Goal: Task Accomplishment & Management: Use online tool/utility

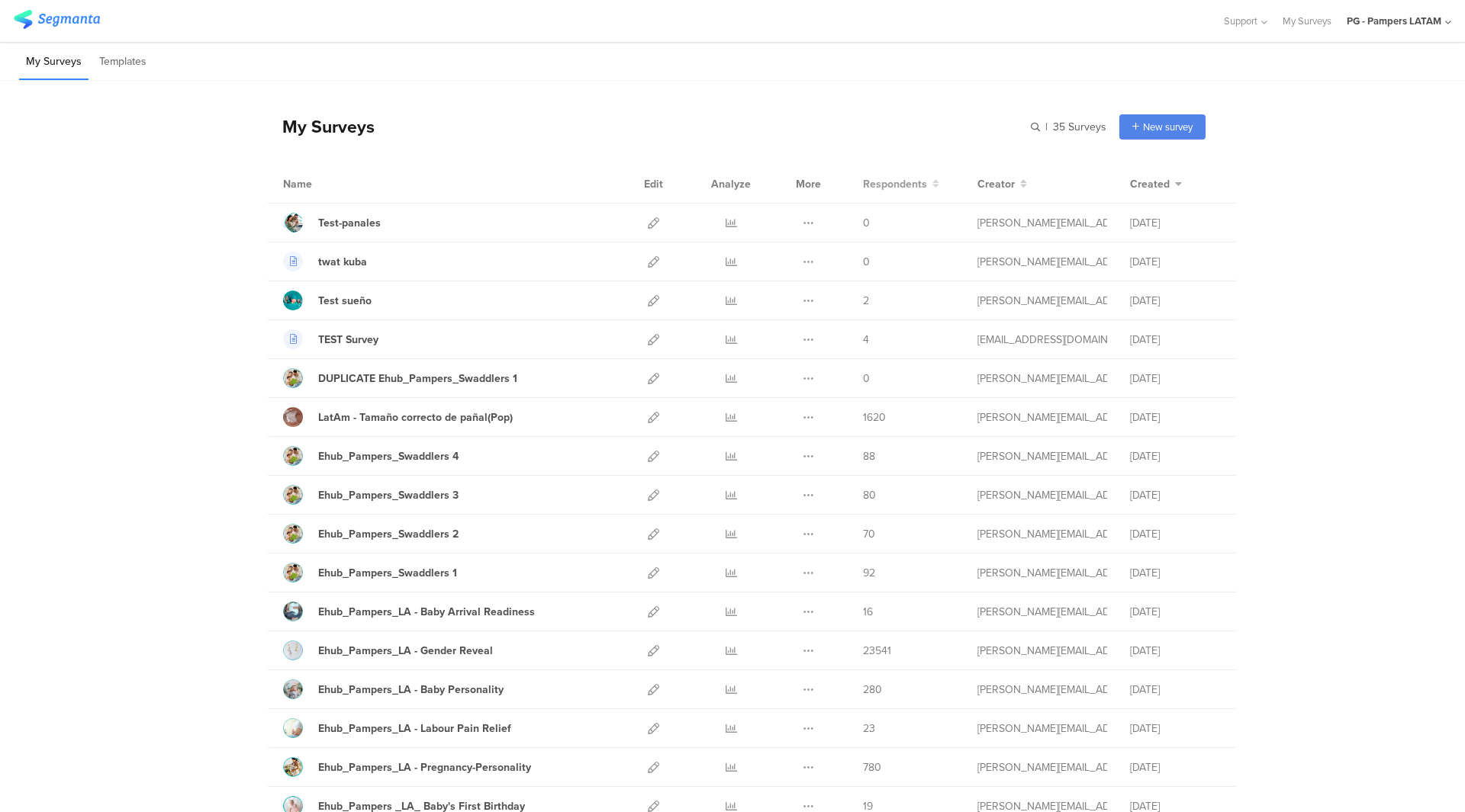
click at [891, 188] on span "Respondents" at bounding box center [895, 184] width 64 height 16
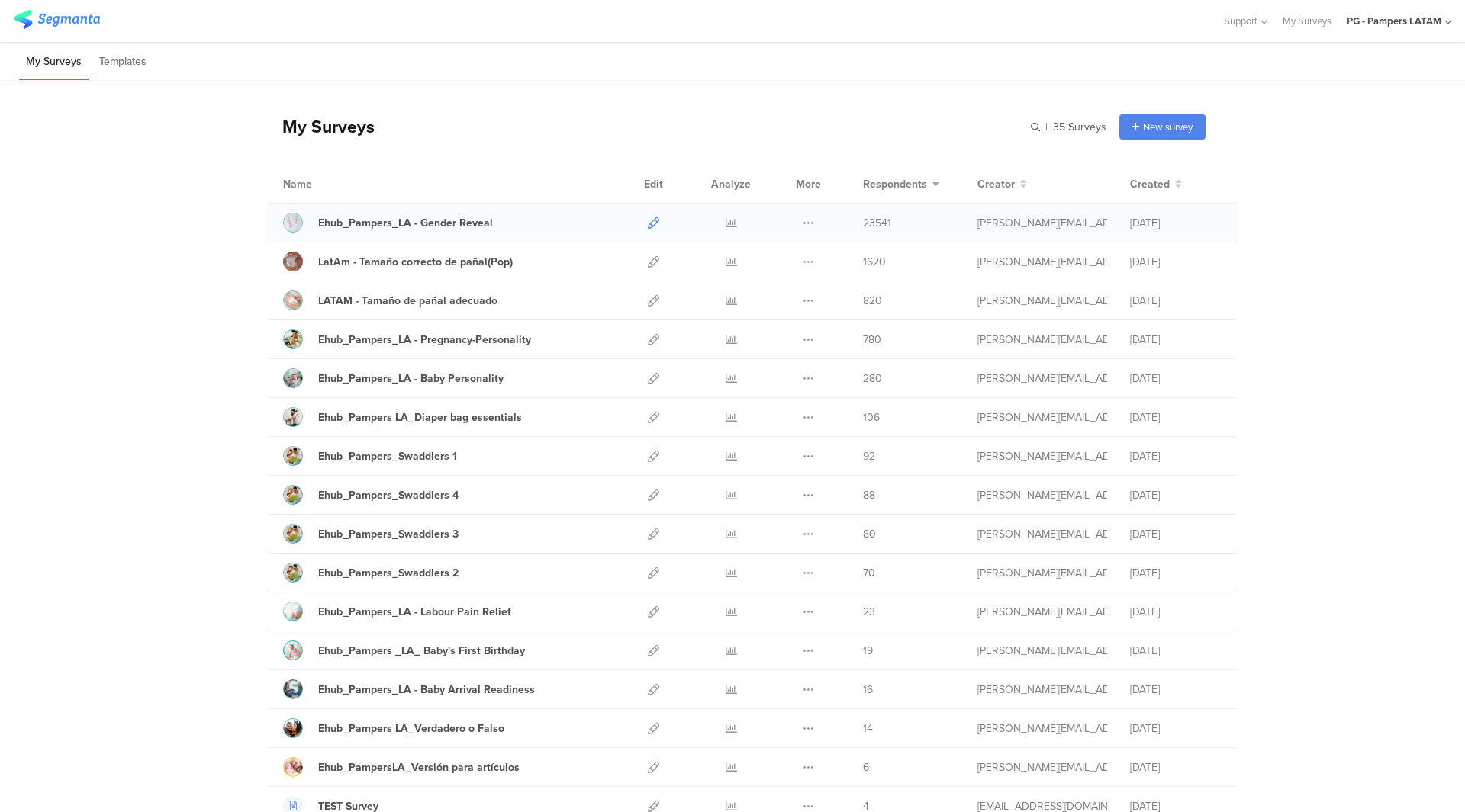
click at [648, 227] on icon at bounding box center [653, 222] width 11 height 11
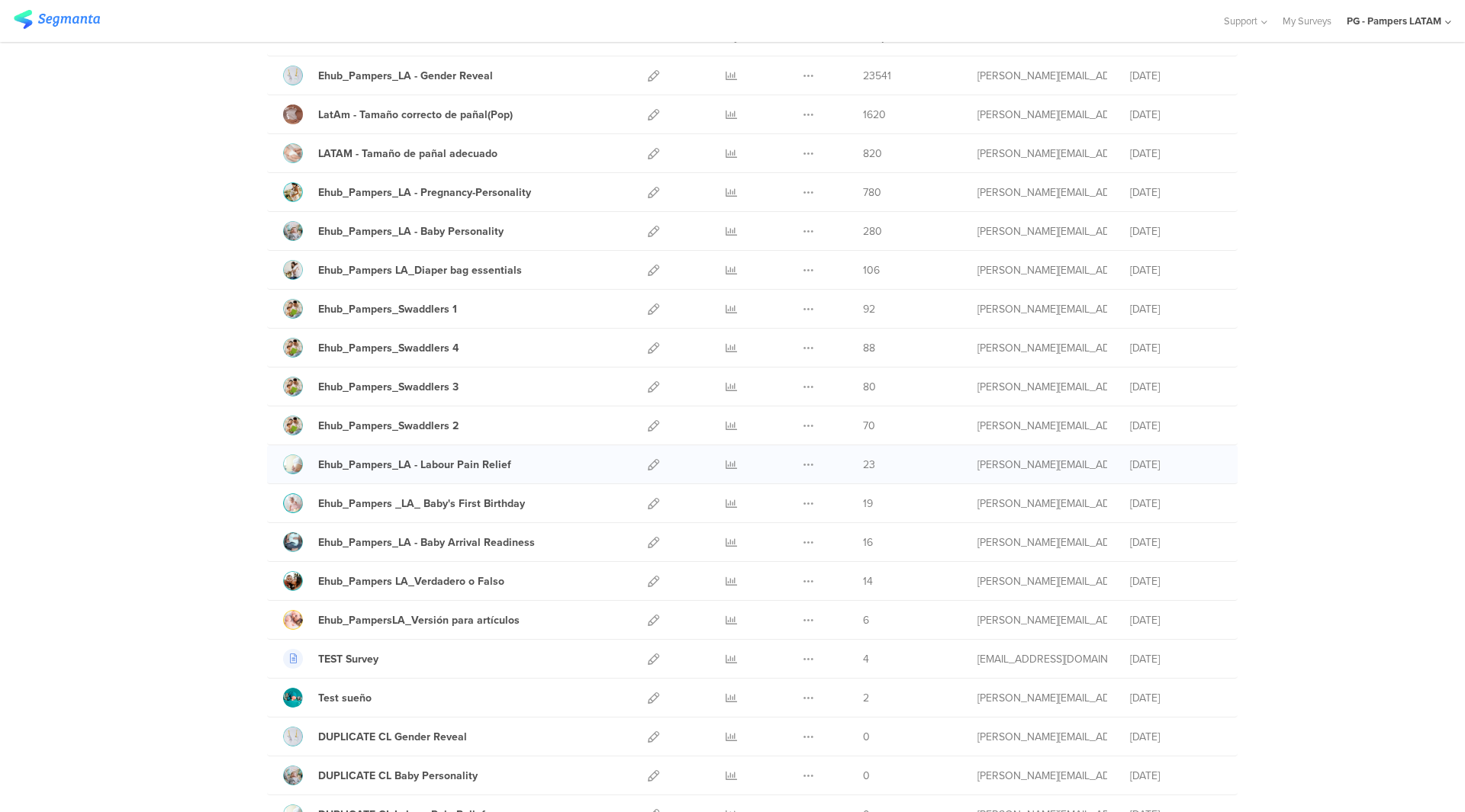
scroll to position [229, 0]
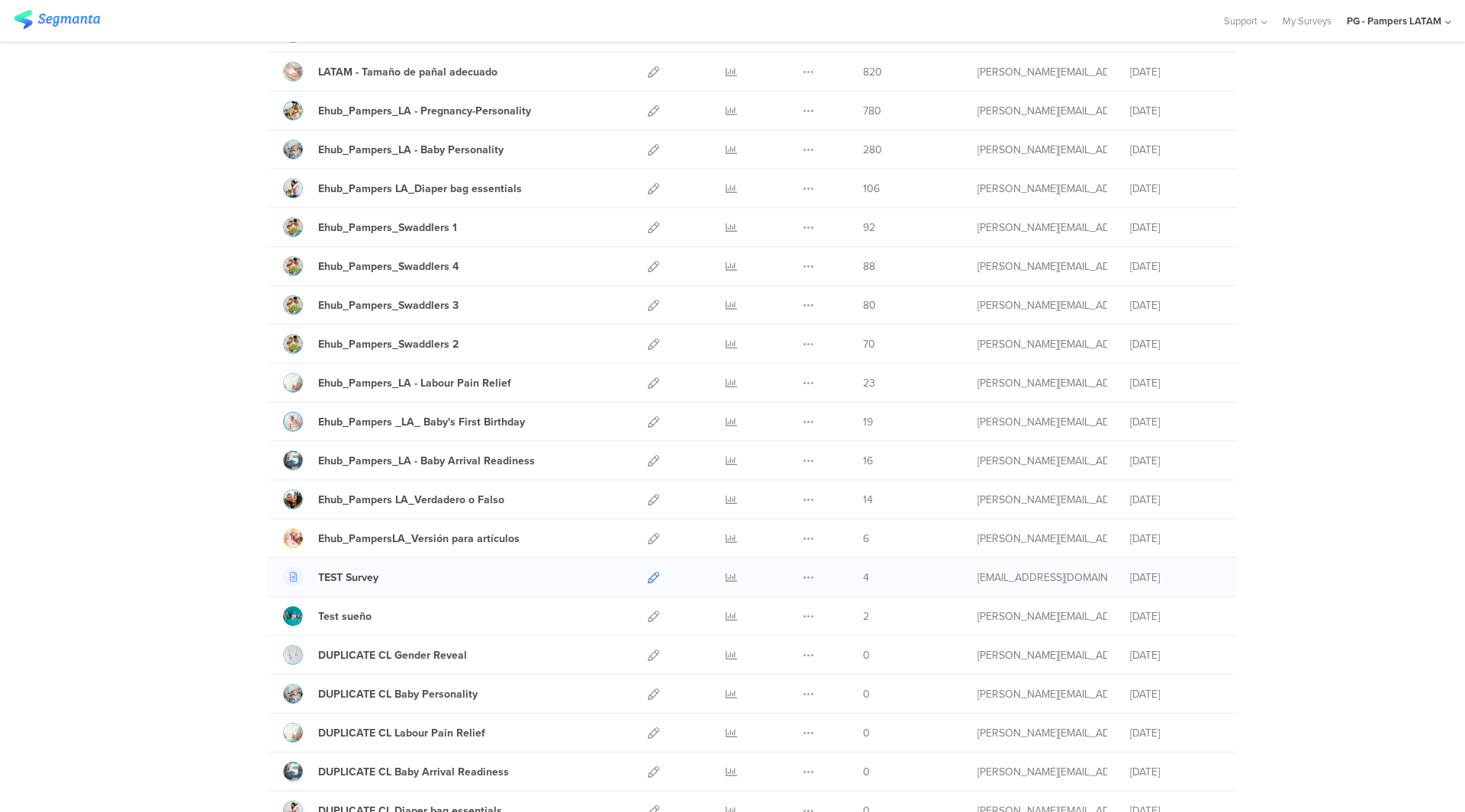
click at [647, 580] on icon at bounding box center [653, 577] width 11 height 11
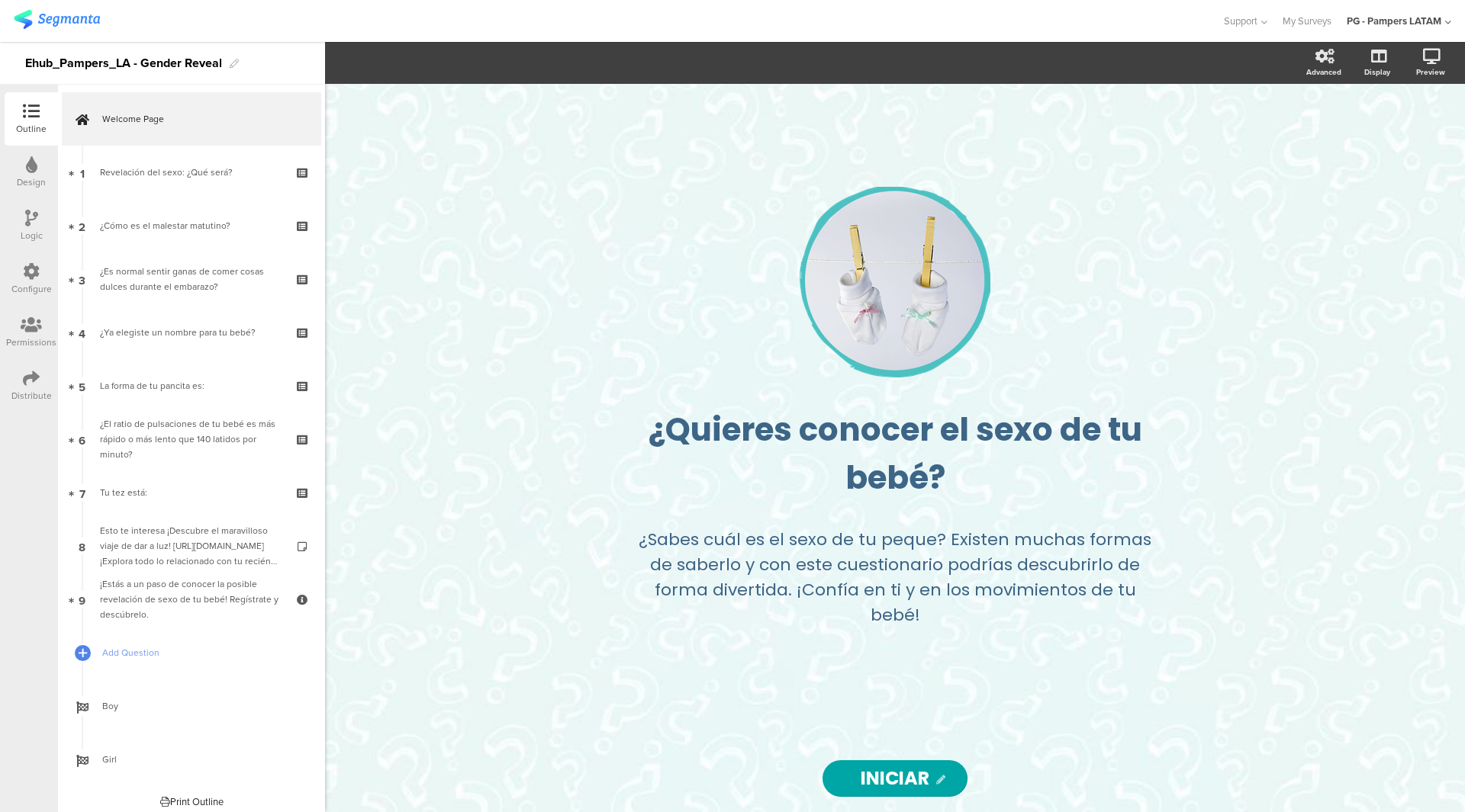
click at [42, 294] on div "Configure" at bounding box center [32, 289] width 41 height 14
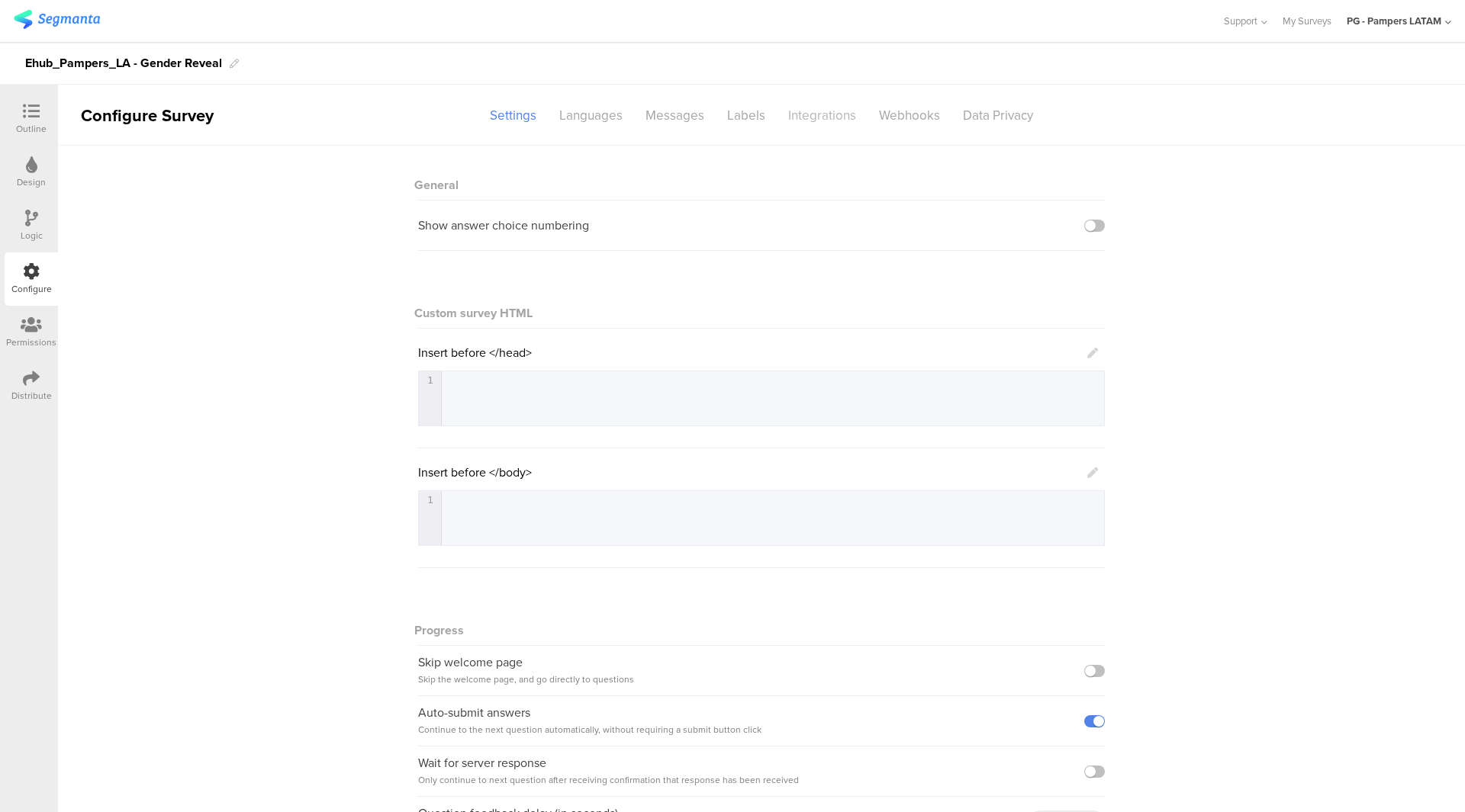
click at [836, 125] on div "Integrations" at bounding box center [821, 116] width 91 height 26
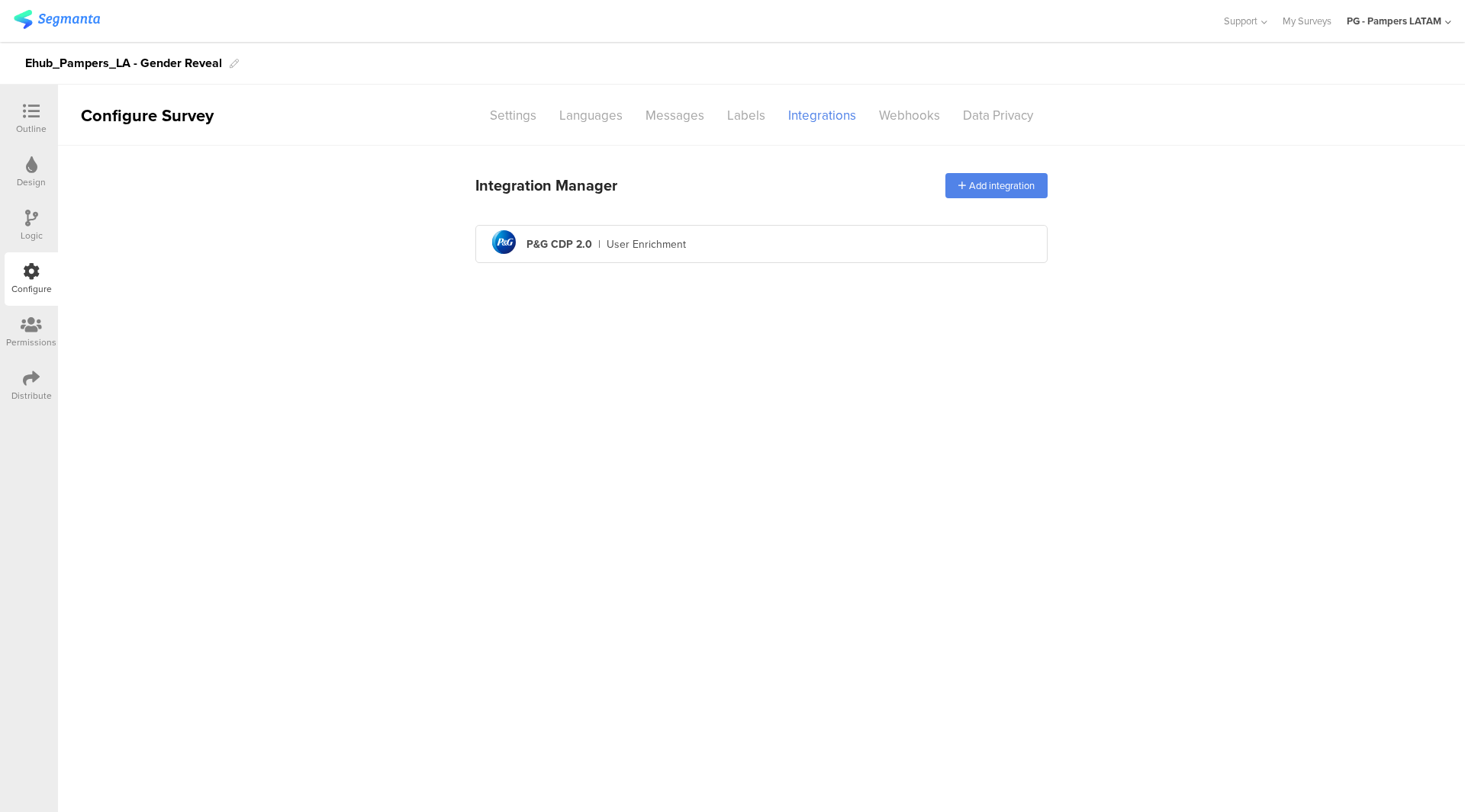
click at [747, 244] on div "pg logo P&G CDP 2.0 | User Enrichment" at bounding box center [761, 244] width 547 height 37
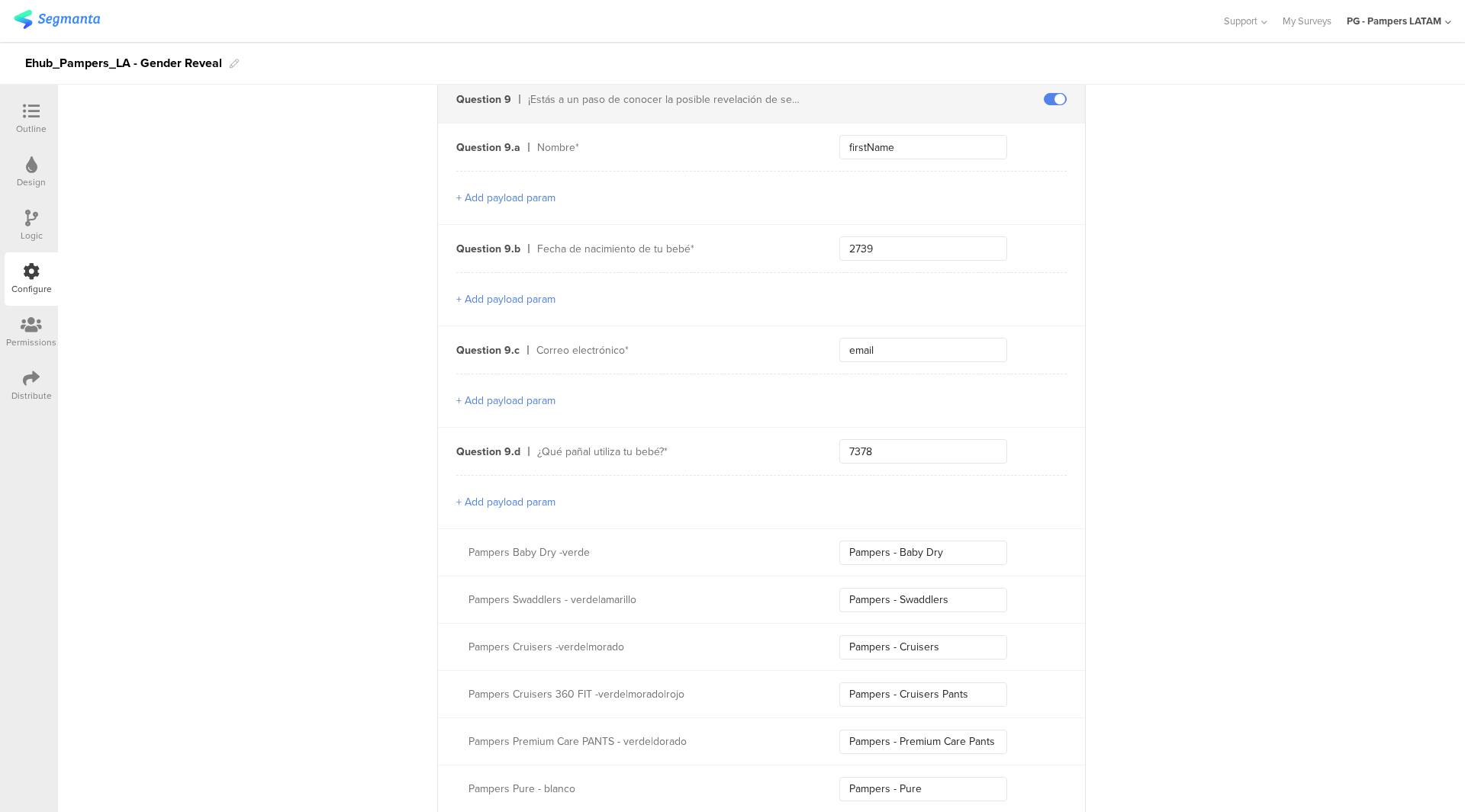
scroll to position [1601, 0]
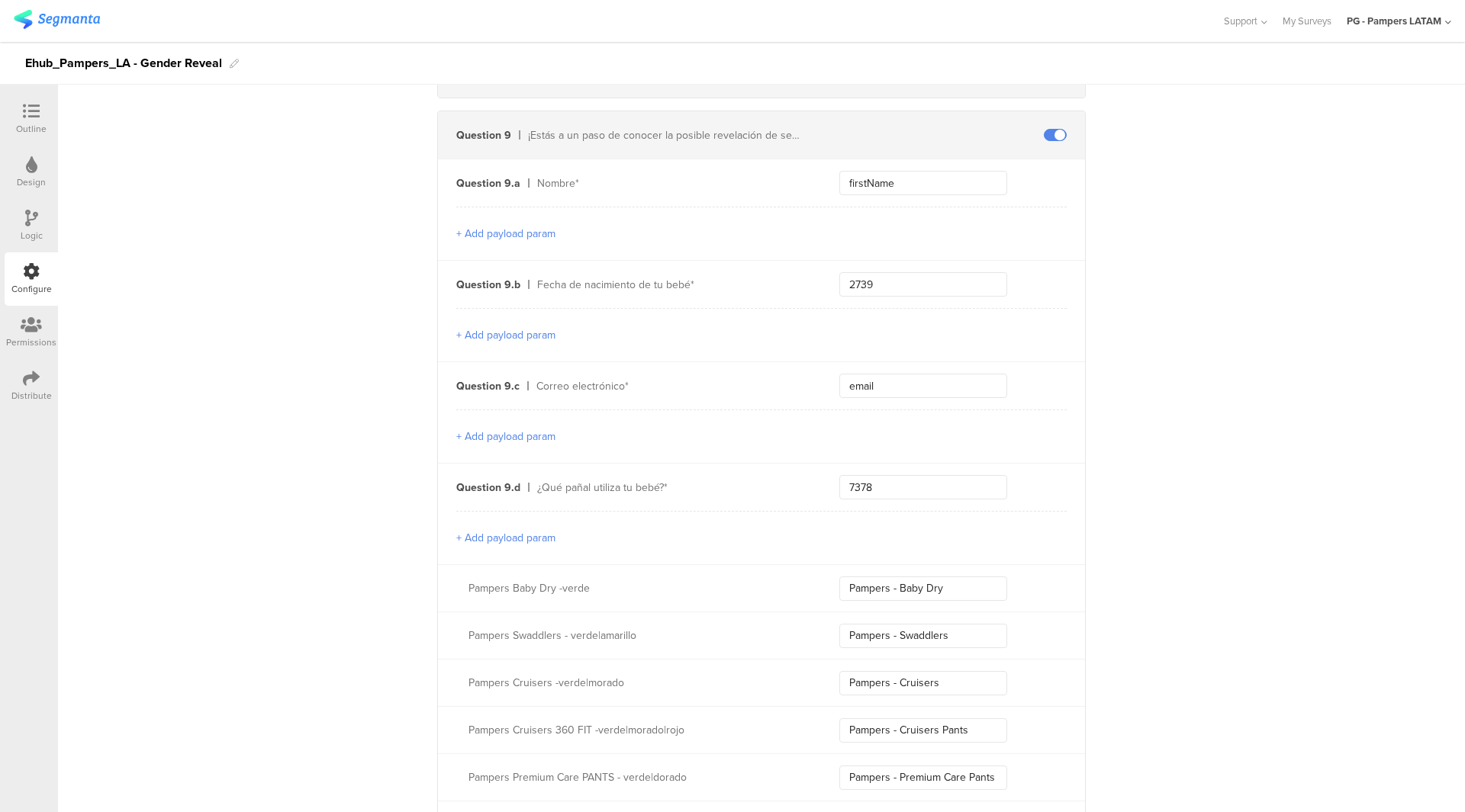
click at [524, 437] on button "+ Add payload param" at bounding box center [506, 436] width 99 height 16
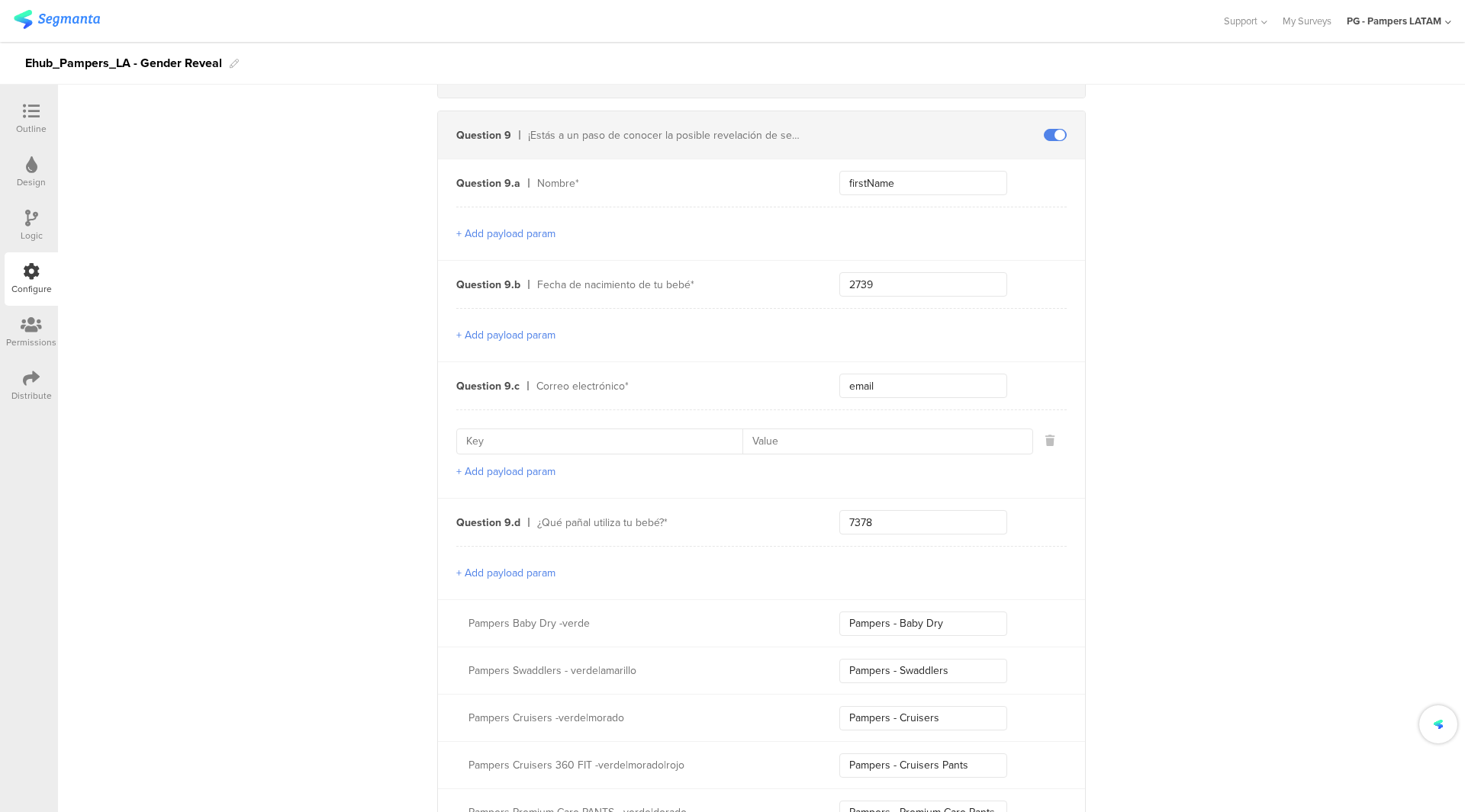
click at [574, 440] on input at bounding box center [604, 441] width 276 height 25
paste input "emailContactPointCategoryCode"
type input "emailContactPointCategoryCode"
click at [791, 455] on div "emailContactPointCategoryCode + Add payload param" at bounding box center [761, 454] width 610 height 88
click at [792, 440] on input at bounding box center [882, 441] width 281 height 25
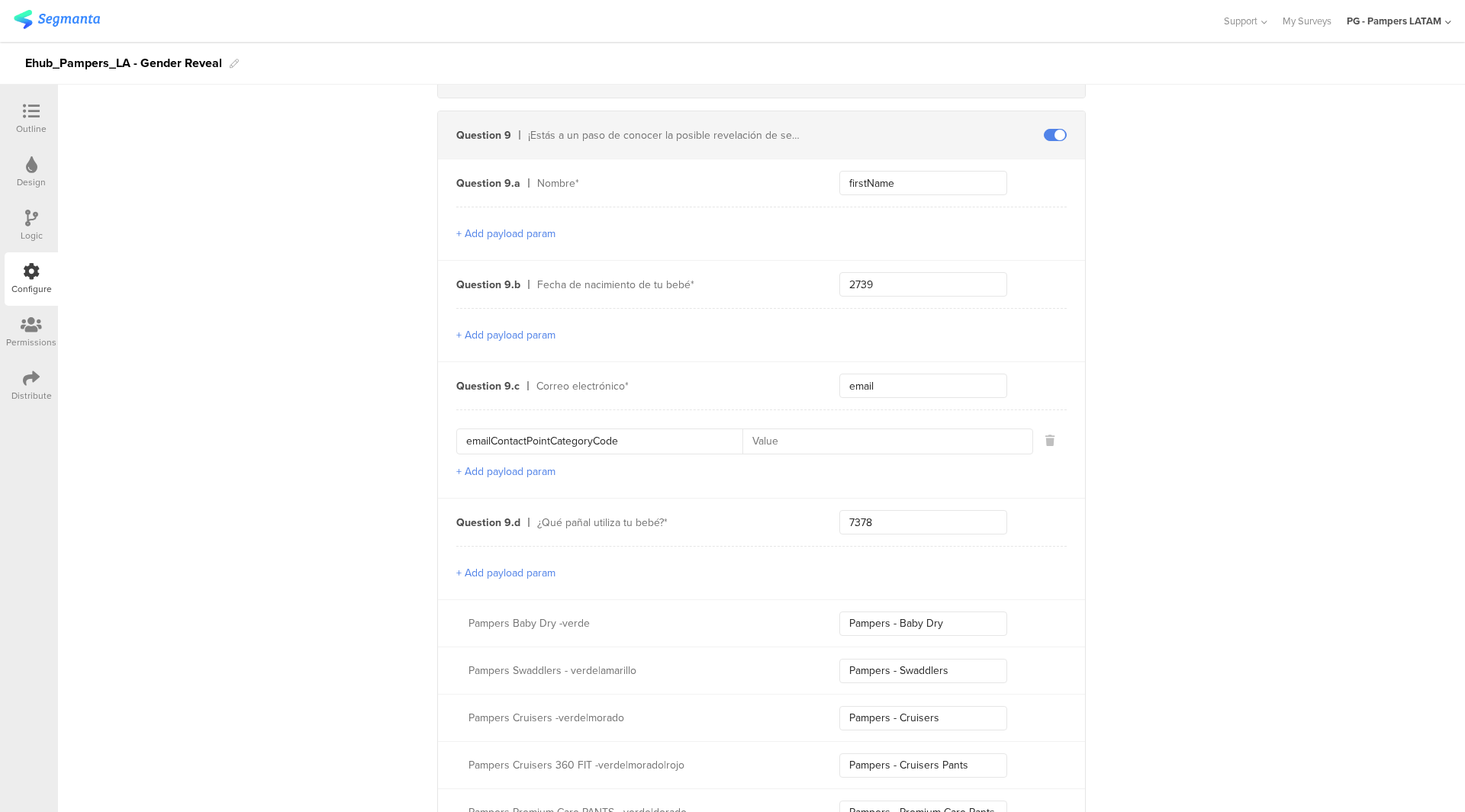
paste input "EP"
type input "EP"
click at [530, 469] on button "+ Add payload param" at bounding box center [506, 471] width 99 height 16
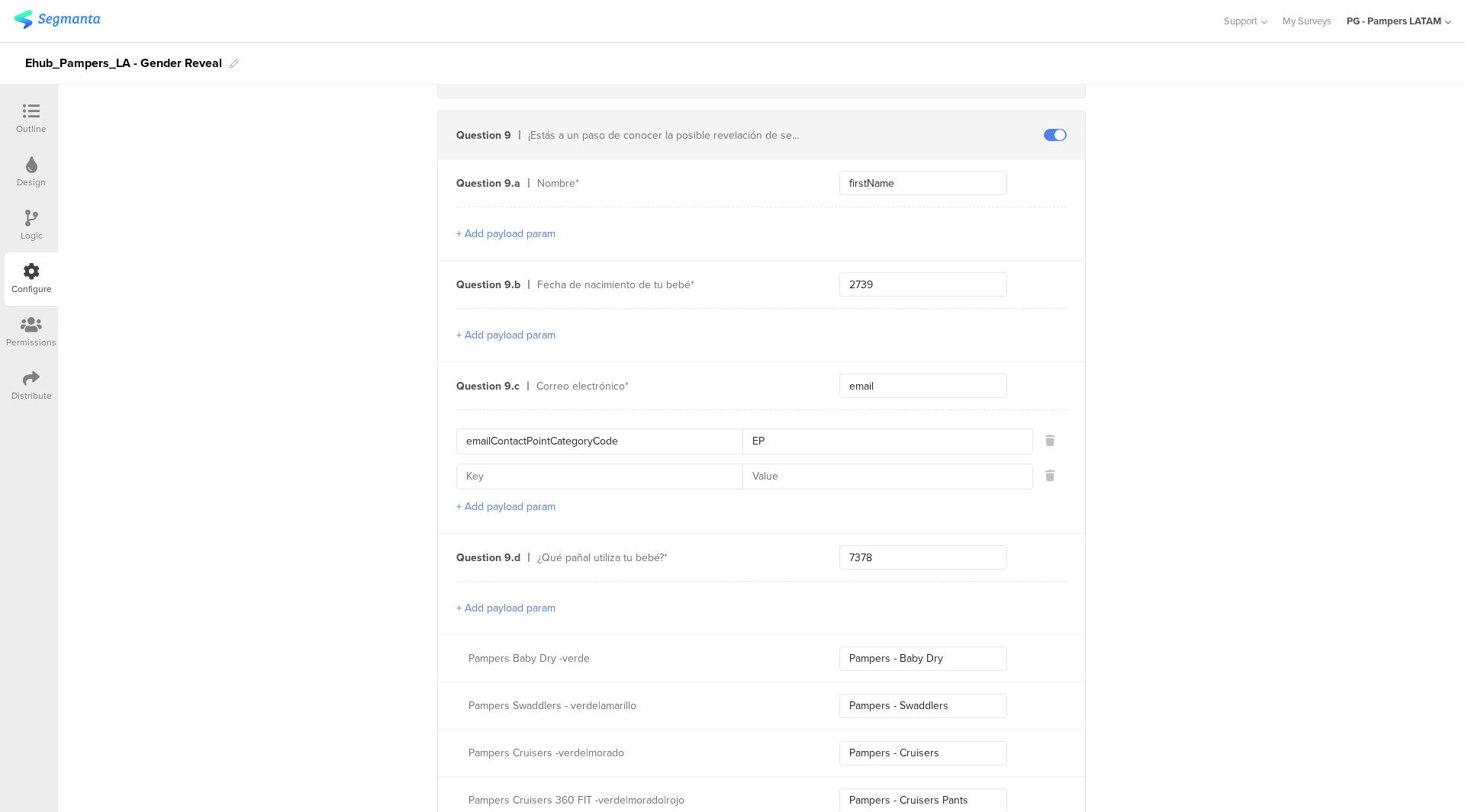
click at [621, 482] on input at bounding box center [604, 477] width 276 height 25
paste input "emailValidContactPointIndicator"
type input "emailValidContactPointIndicator"
click at [789, 467] on input at bounding box center [882, 477] width 281 height 25
type input "Y"
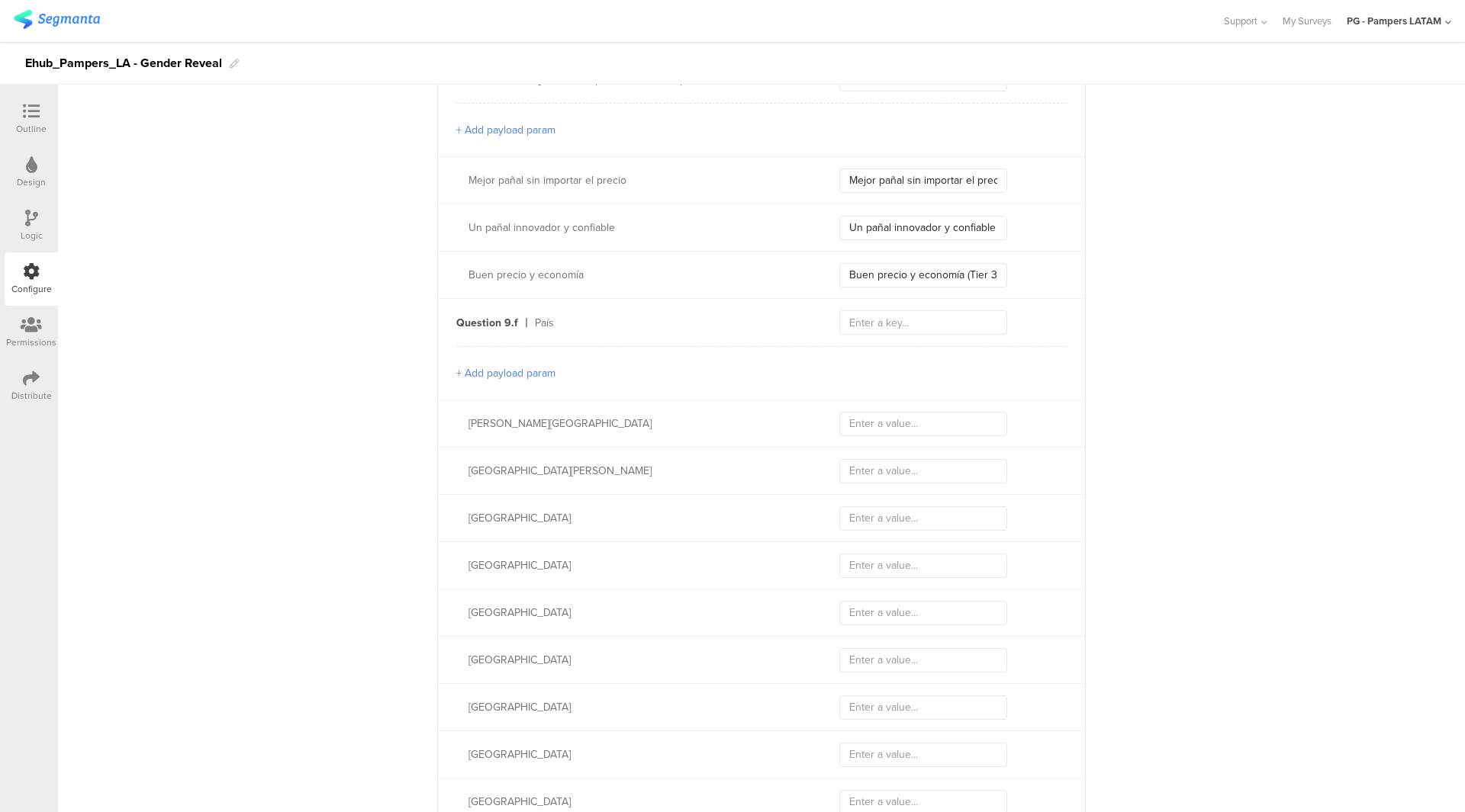
scroll to position [3533, 0]
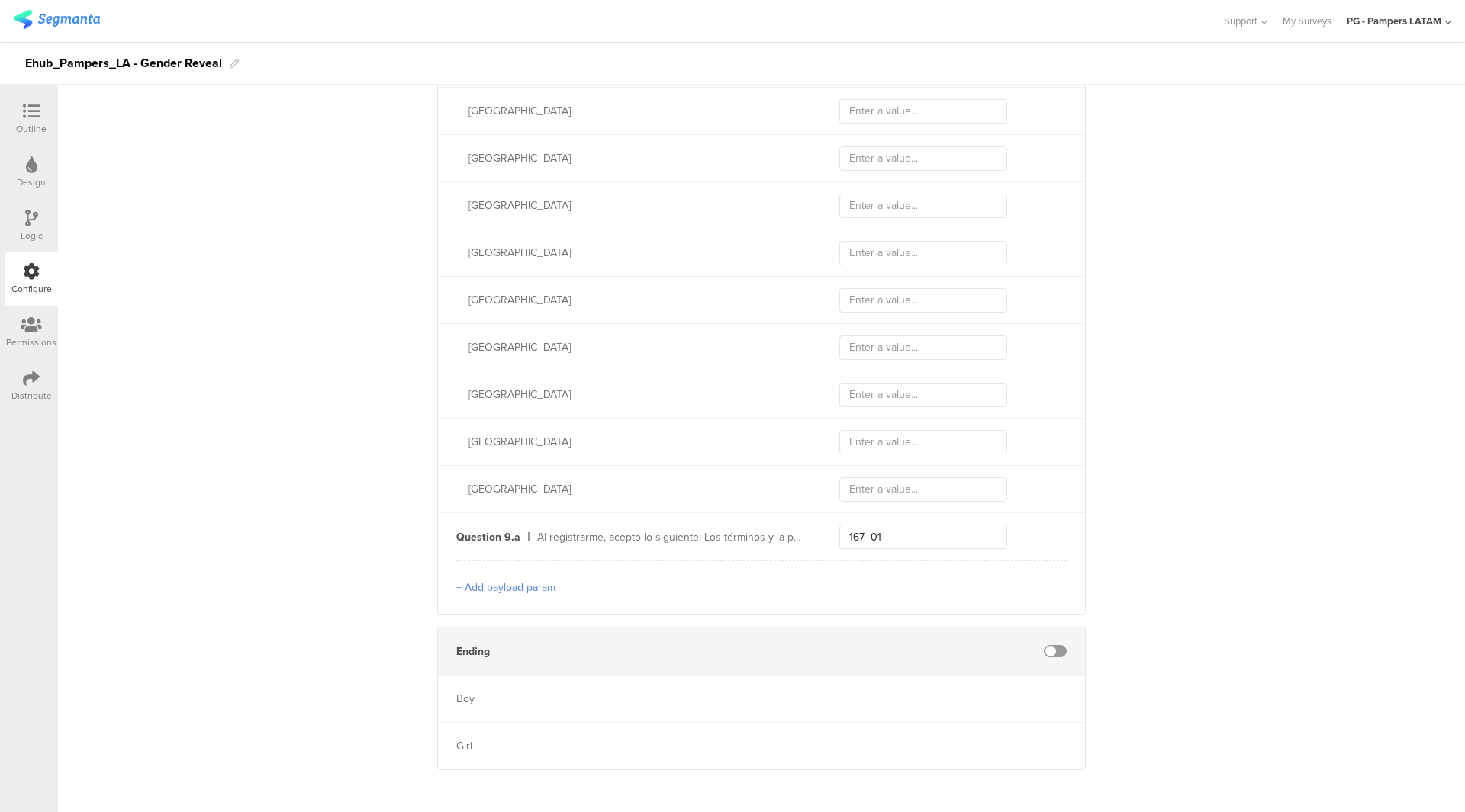
click at [525, 582] on button "+ Add payload param" at bounding box center [506, 588] width 99 height 16
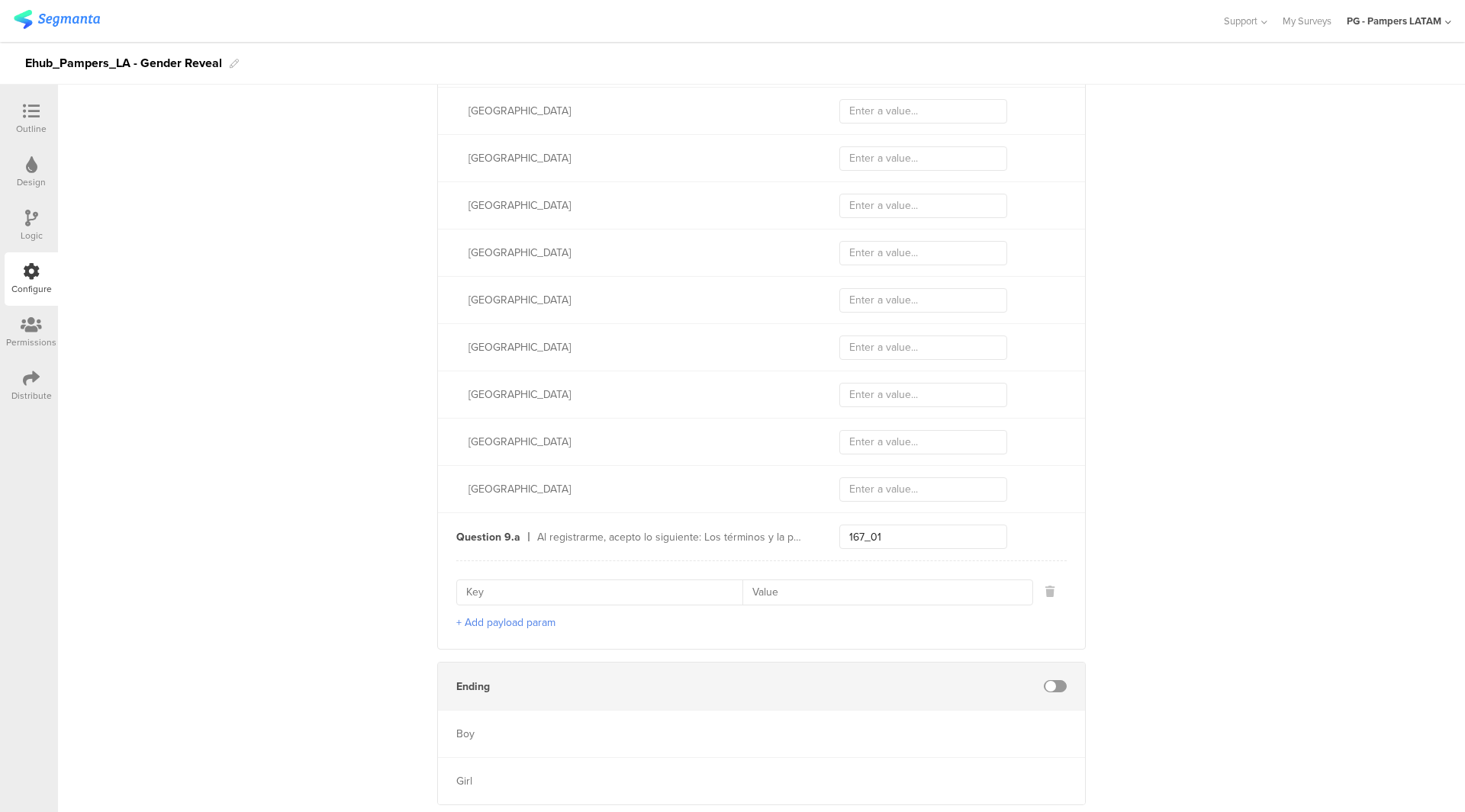
click at [582, 583] on input at bounding box center [604, 592] width 276 height 25
paste input "optId"
type input "optId"
click at [882, 535] on input "167_01" at bounding box center [923, 537] width 168 height 25
click at [852, 580] on input at bounding box center [882, 592] width 281 height 25
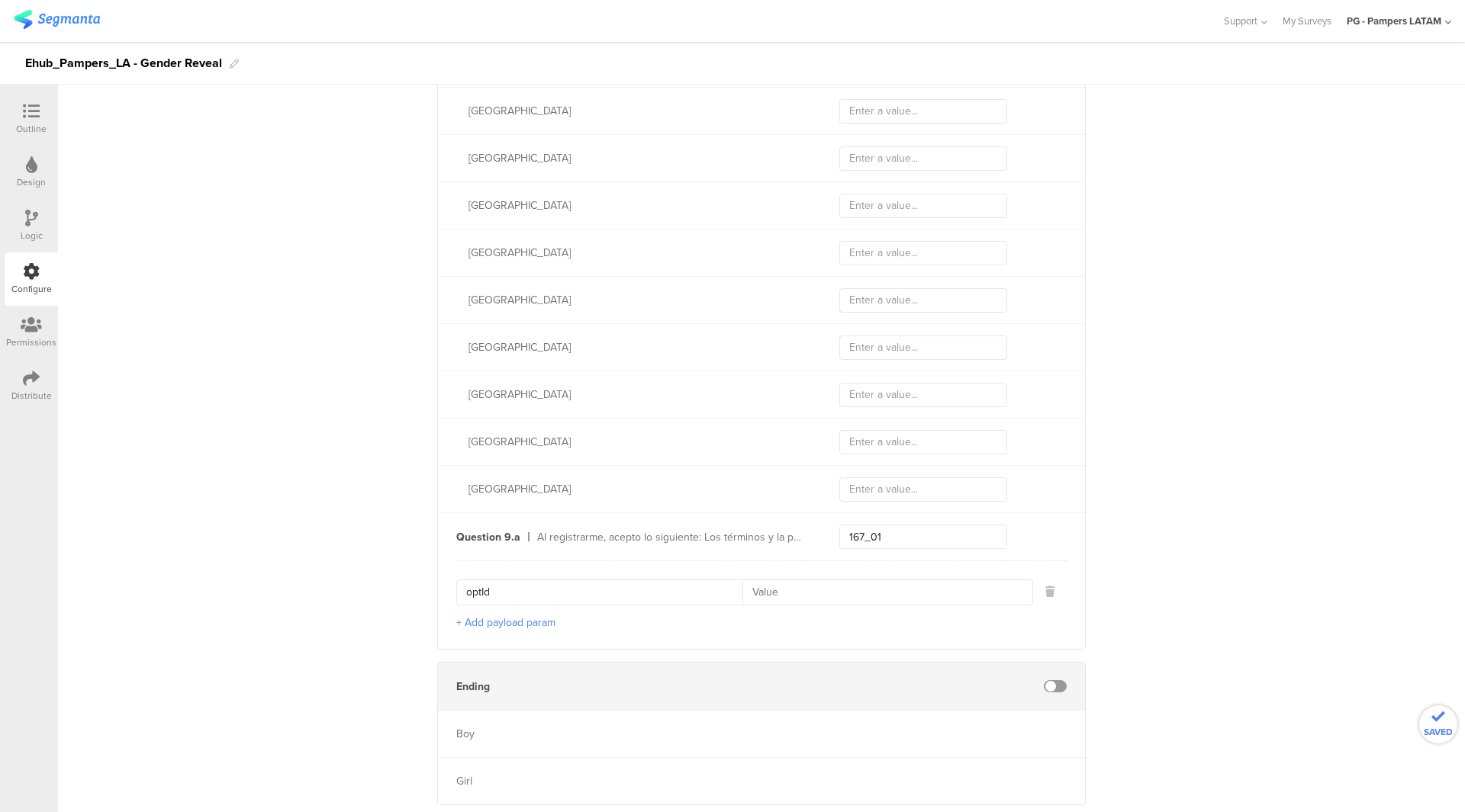
paste input "167_01"
type input "167_01"
click at [981, 524] on input "167_01" at bounding box center [923, 537] width 168 height 25
paste input "optText"
type input "optText"
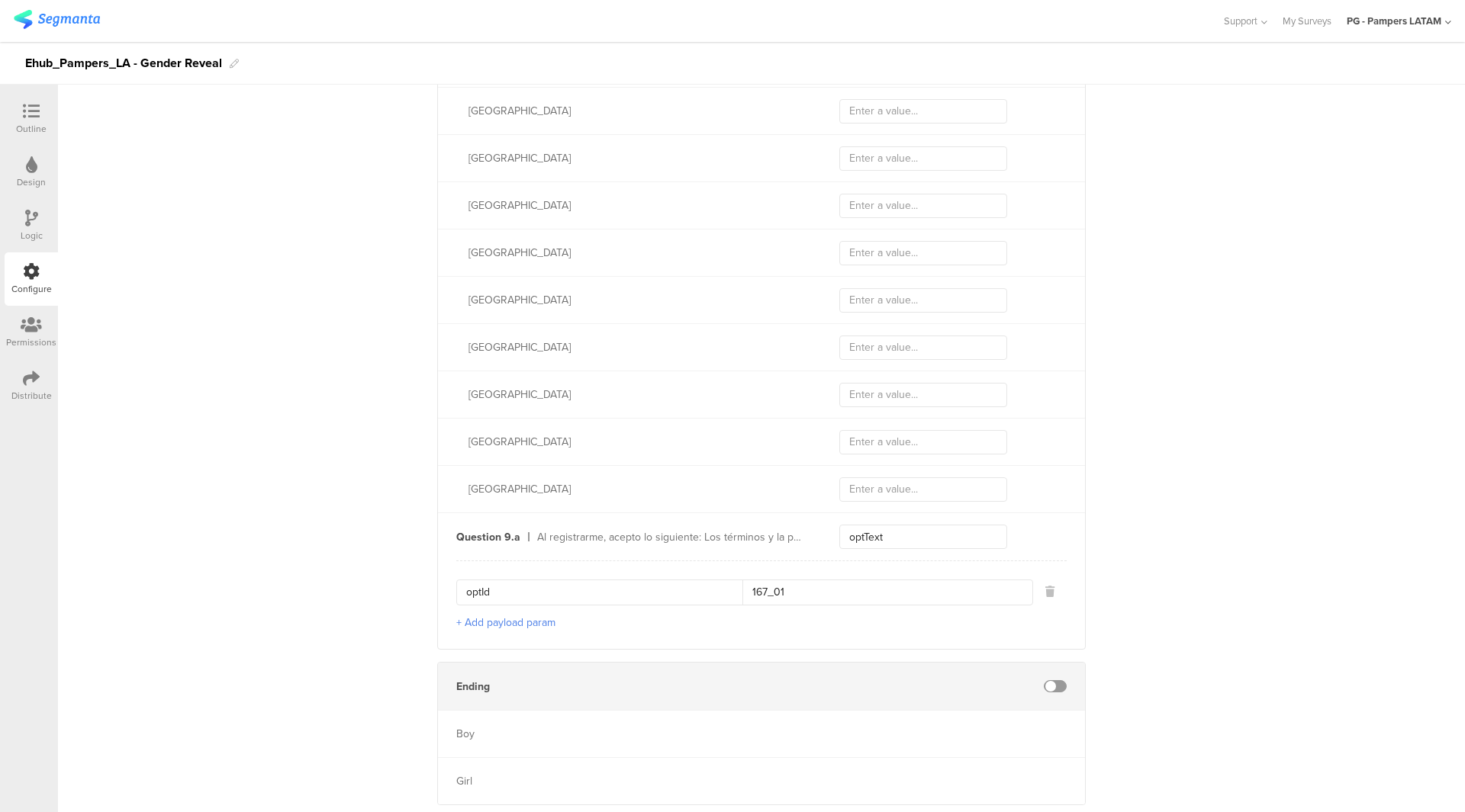
click at [529, 614] on button "+ Add payload param" at bounding box center [506, 622] width 99 height 16
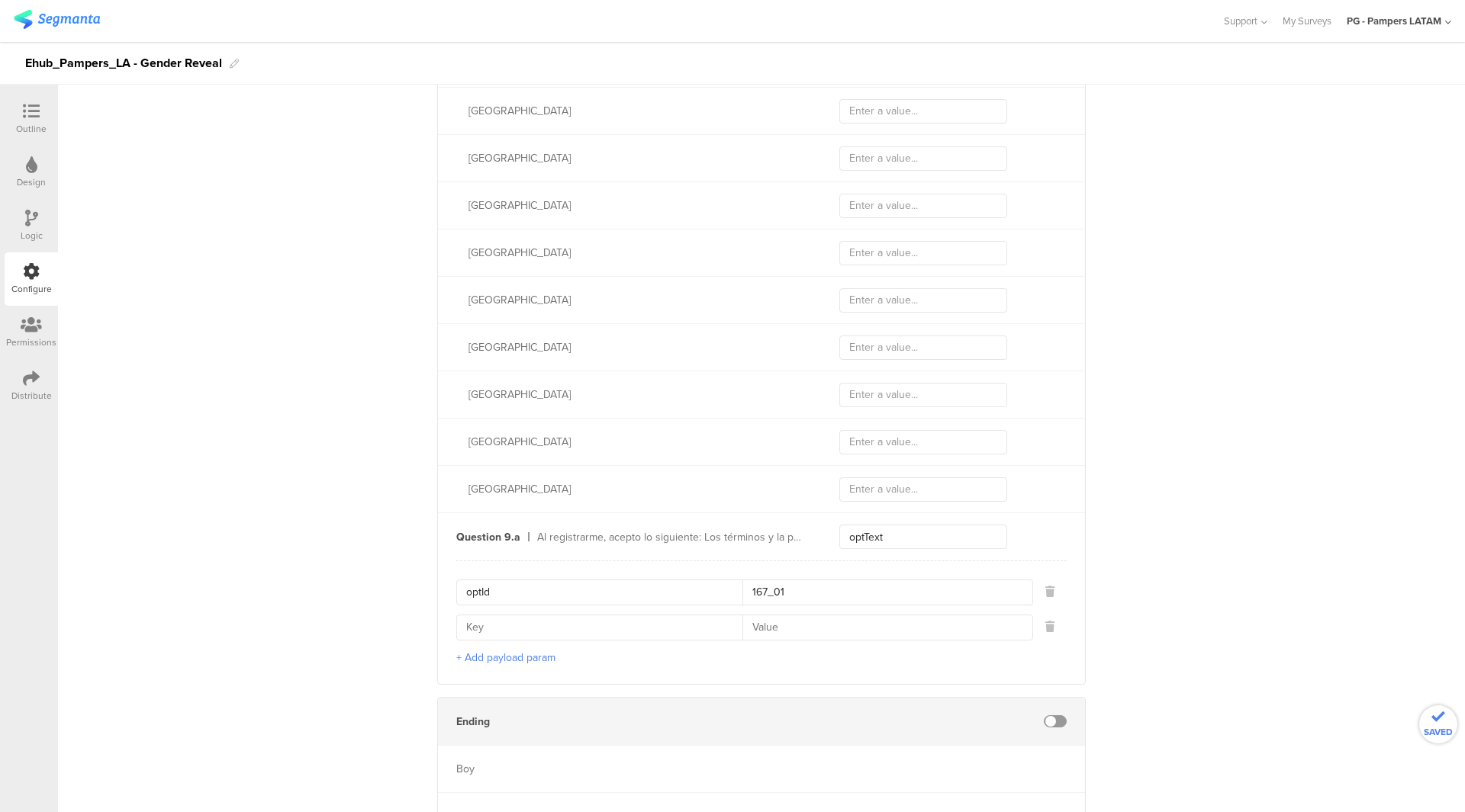
click at [557, 621] on input at bounding box center [604, 628] width 276 height 25
paste input "contactCategory"
type input "contactCategory"
click at [799, 620] on input at bounding box center [882, 628] width 281 height 25
paste input "EB"
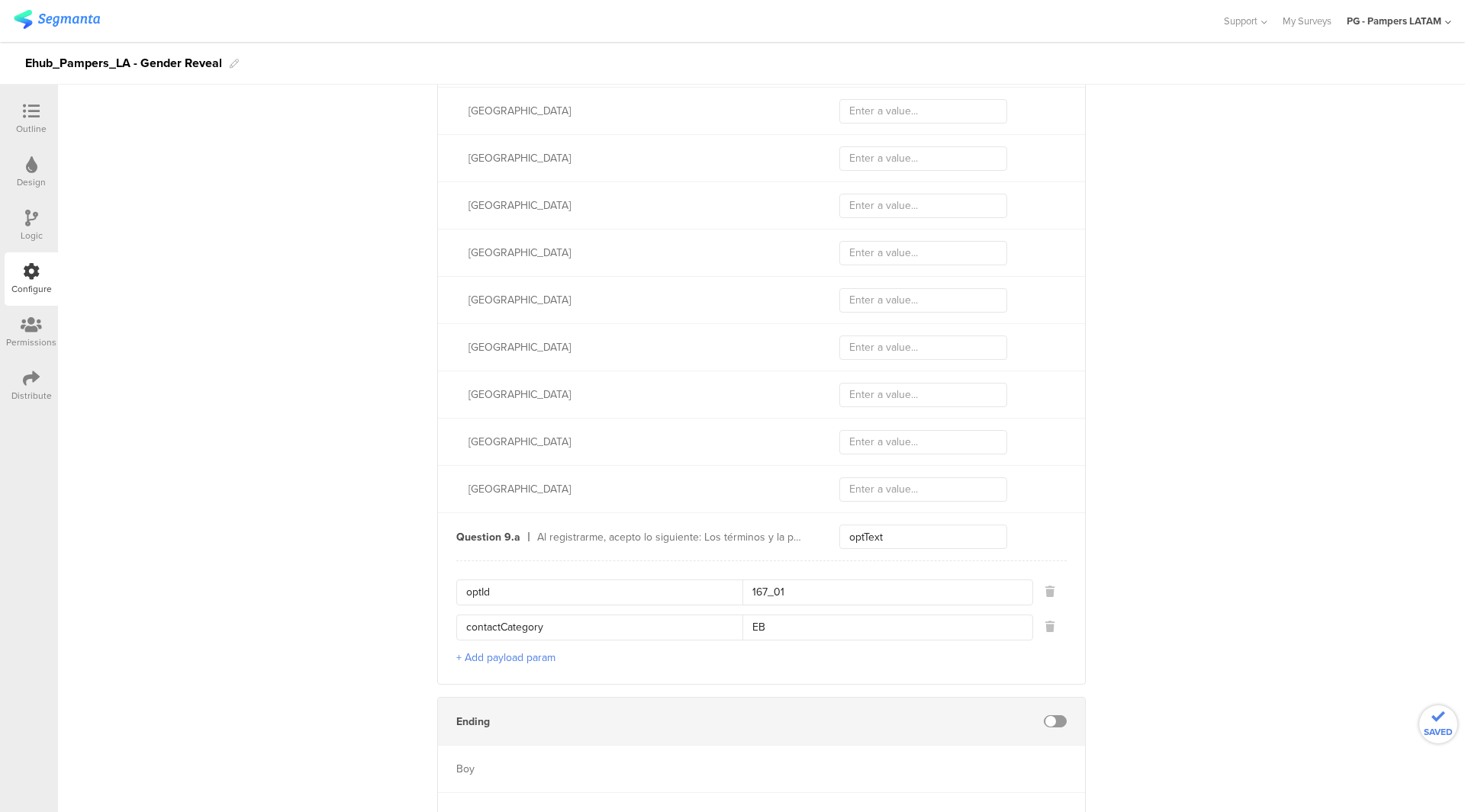
type input "EB"
click at [516, 656] on button "+ Add payload param" at bounding box center [506, 658] width 99 height 16
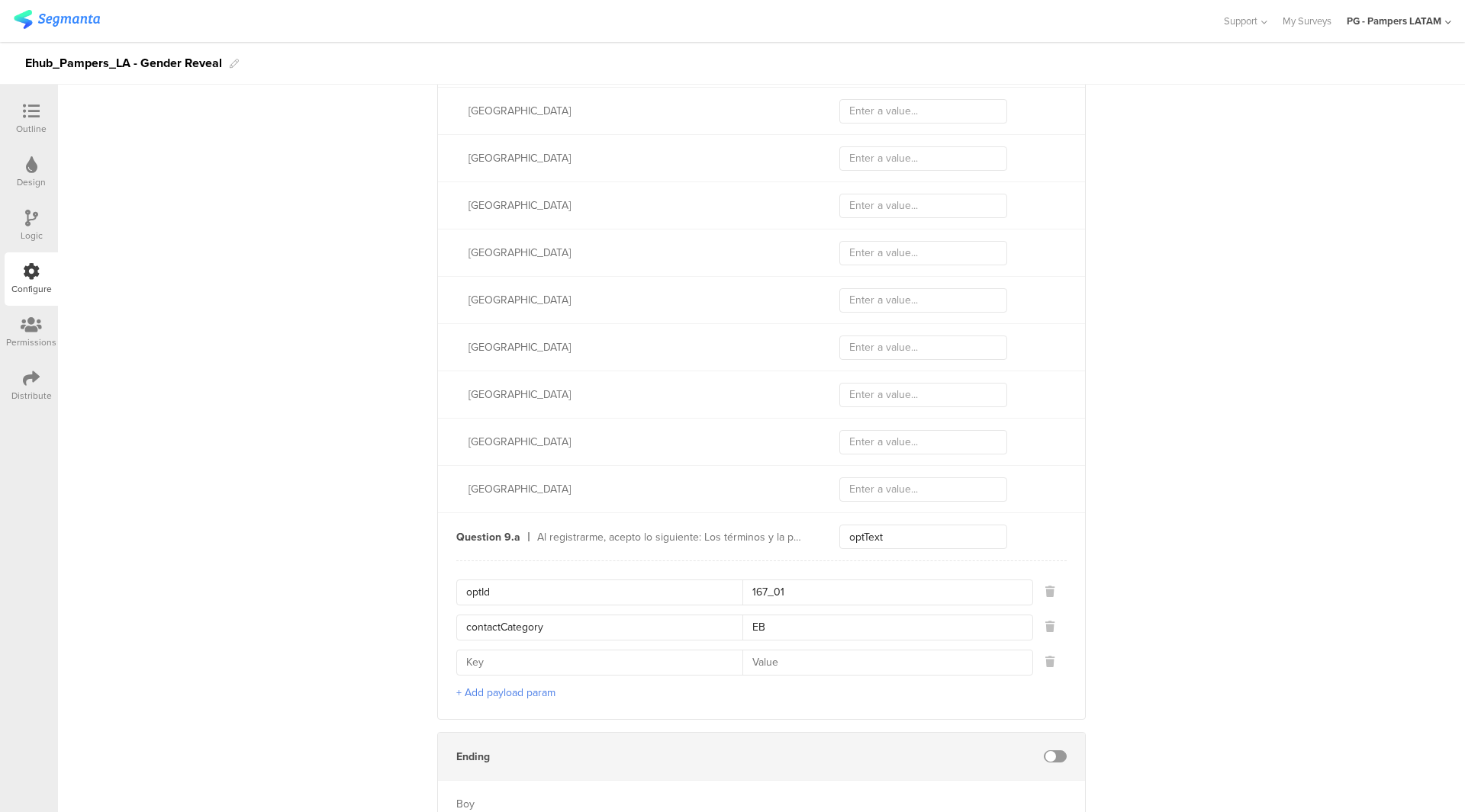
click at [625, 664] on input at bounding box center [604, 663] width 276 height 25
paste input "contactType"
type input "contactType"
click at [842, 664] on input at bounding box center [882, 663] width 281 height 25
paste input "E"
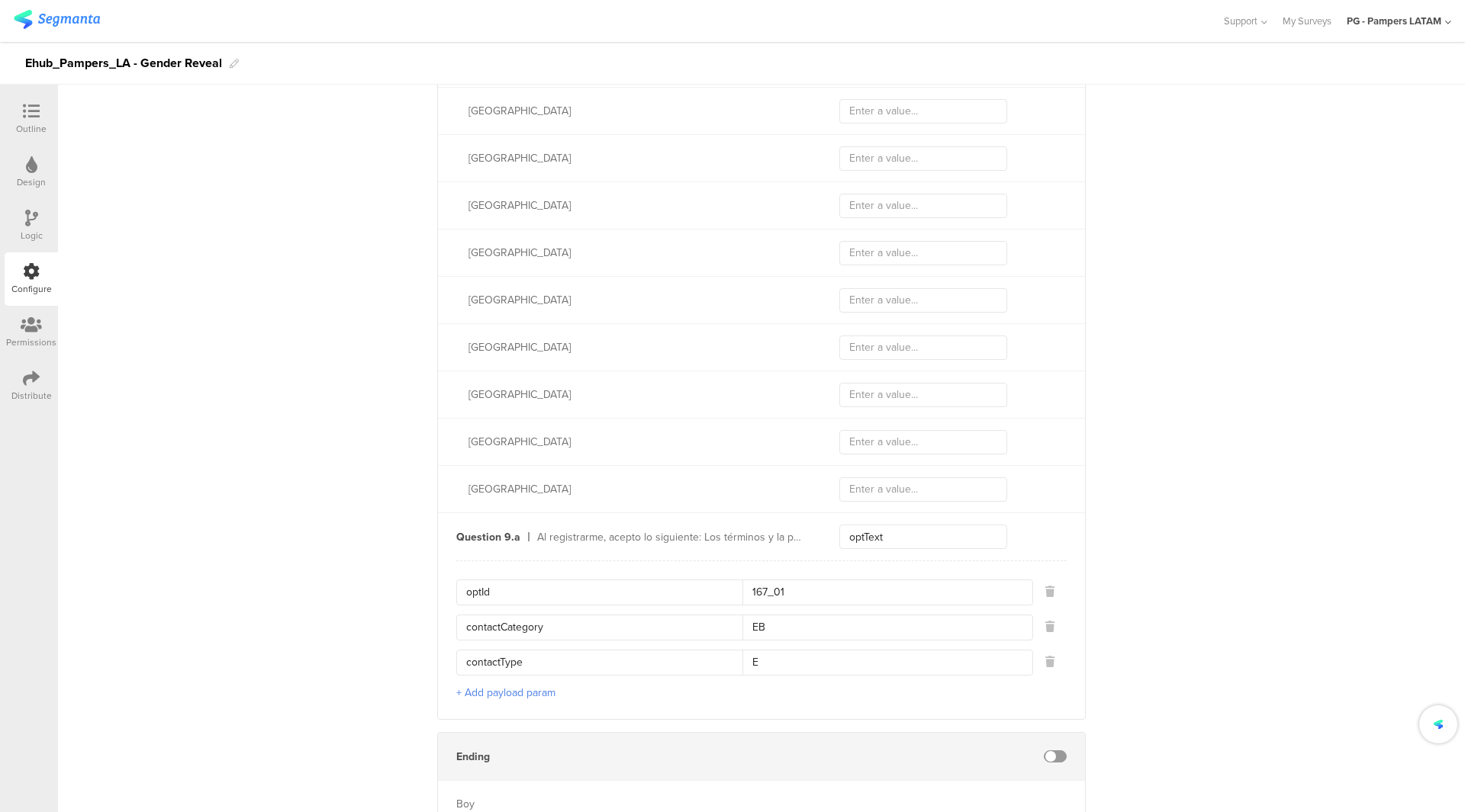
type input "E"
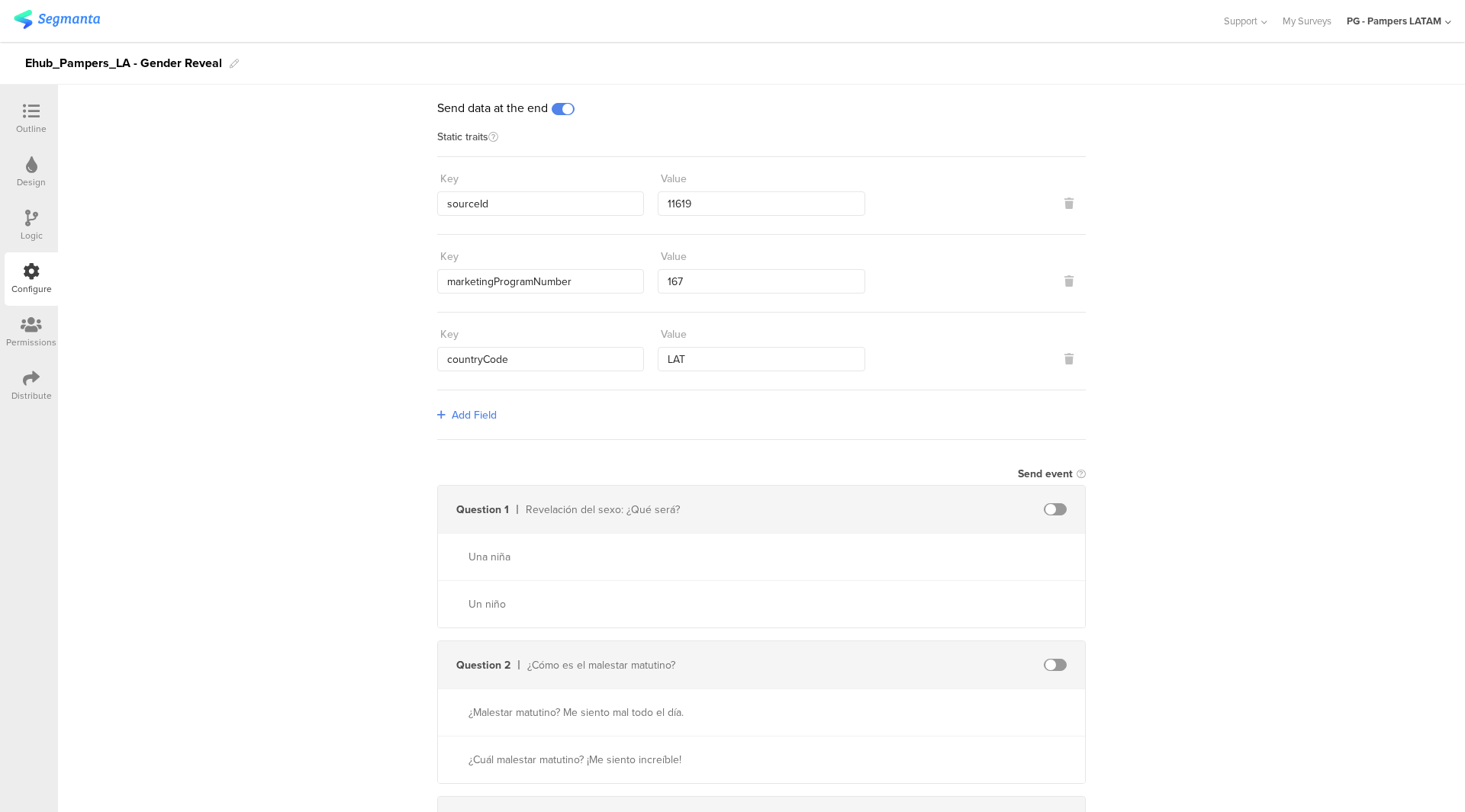
scroll to position [0, 0]
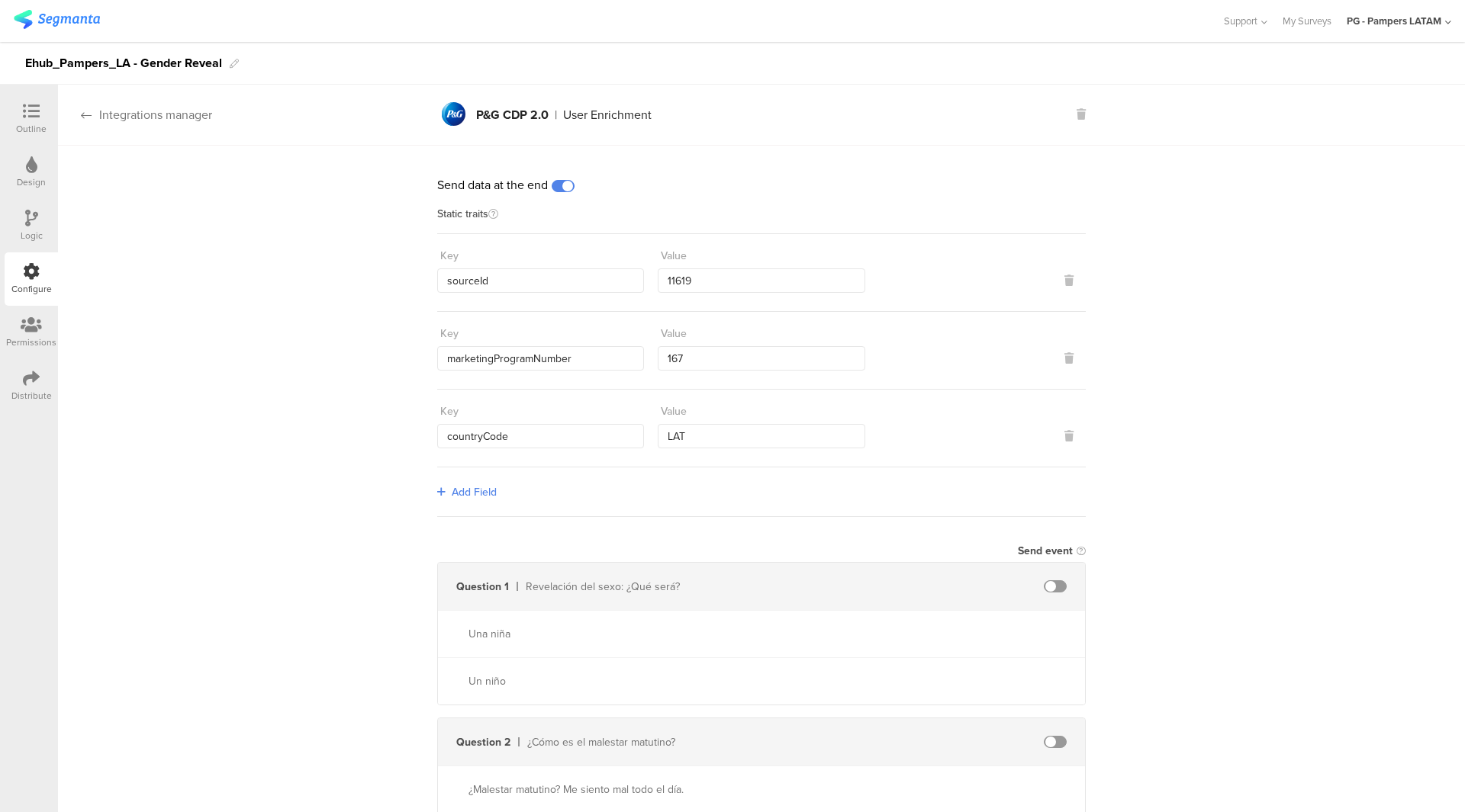
click at [88, 109] on icon at bounding box center [87, 116] width 11 height 12
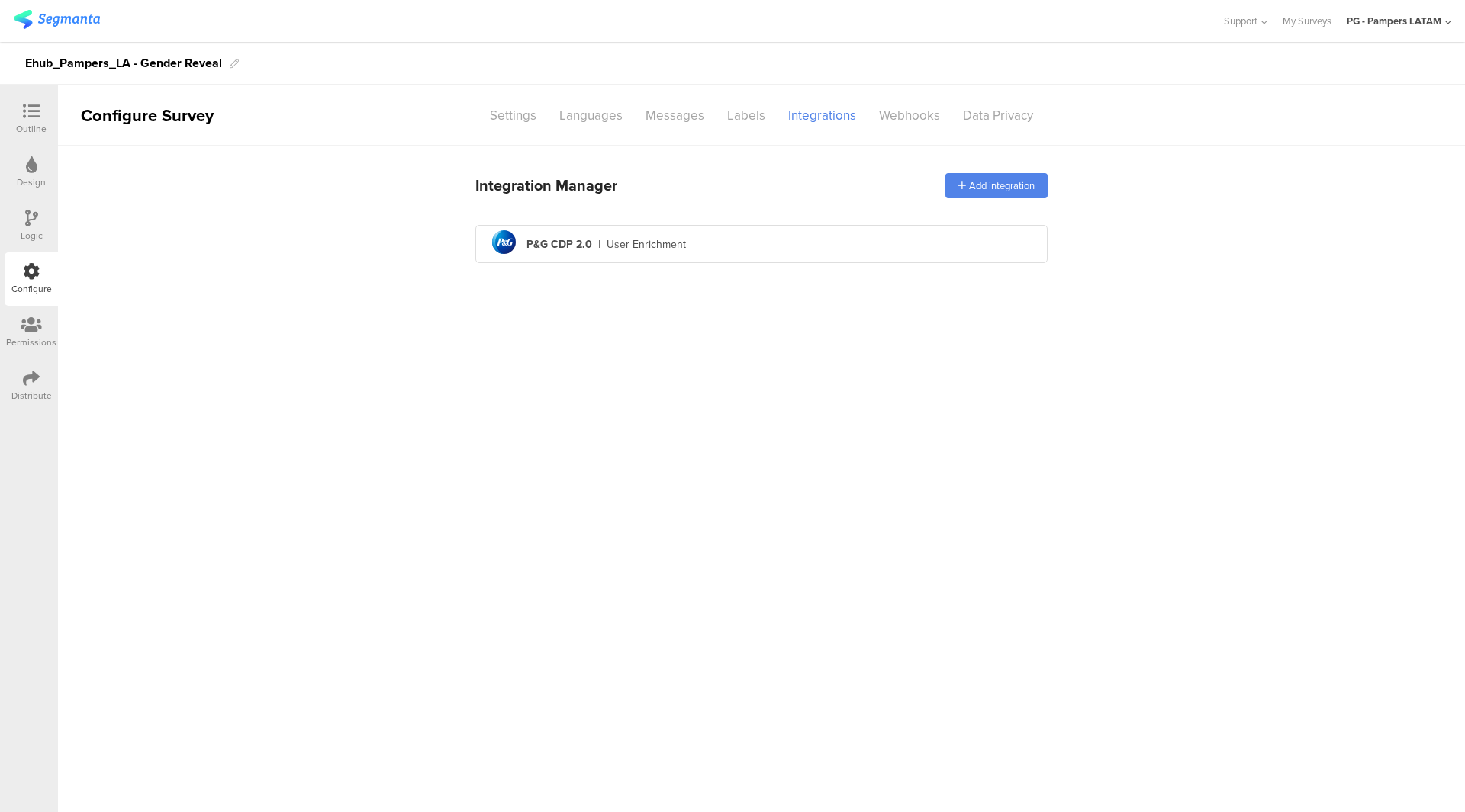
click at [28, 372] on icon at bounding box center [31, 378] width 17 height 17
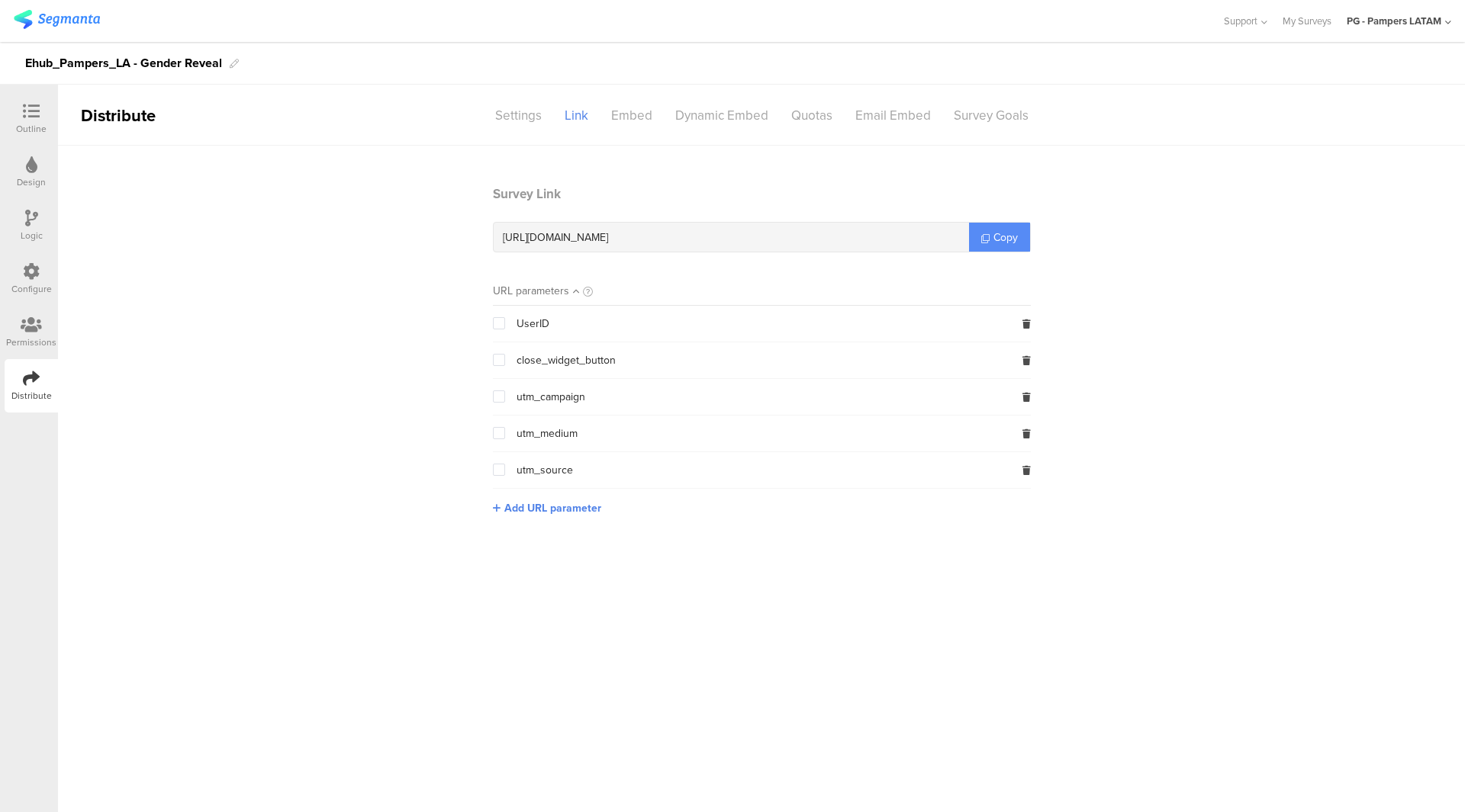
click at [1004, 238] on span "Copy" at bounding box center [1006, 237] width 25 height 16
click at [1023, 243] on link "Copy" at bounding box center [999, 237] width 61 height 29
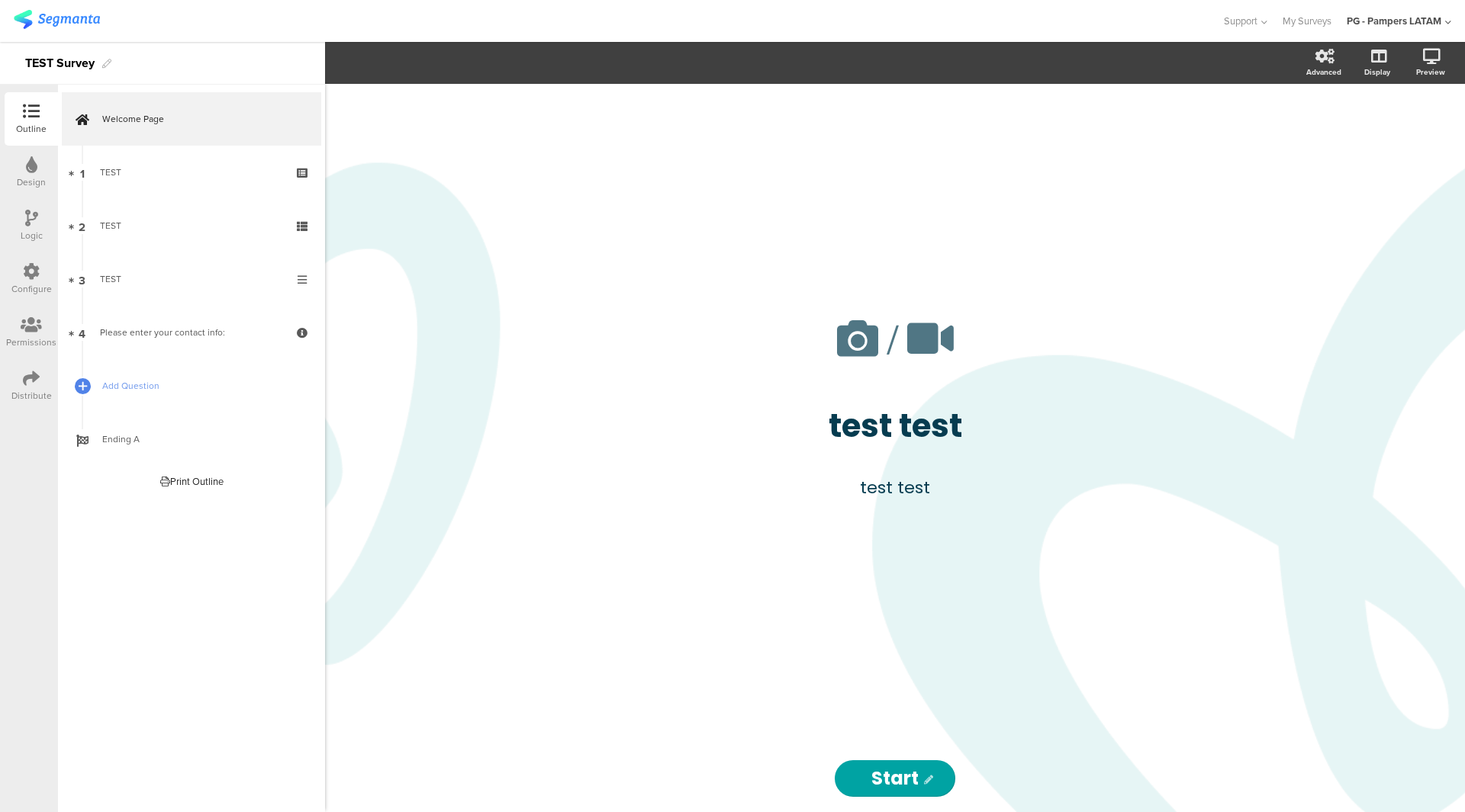
click at [19, 277] on div "Configure" at bounding box center [31, 279] width 53 height 53
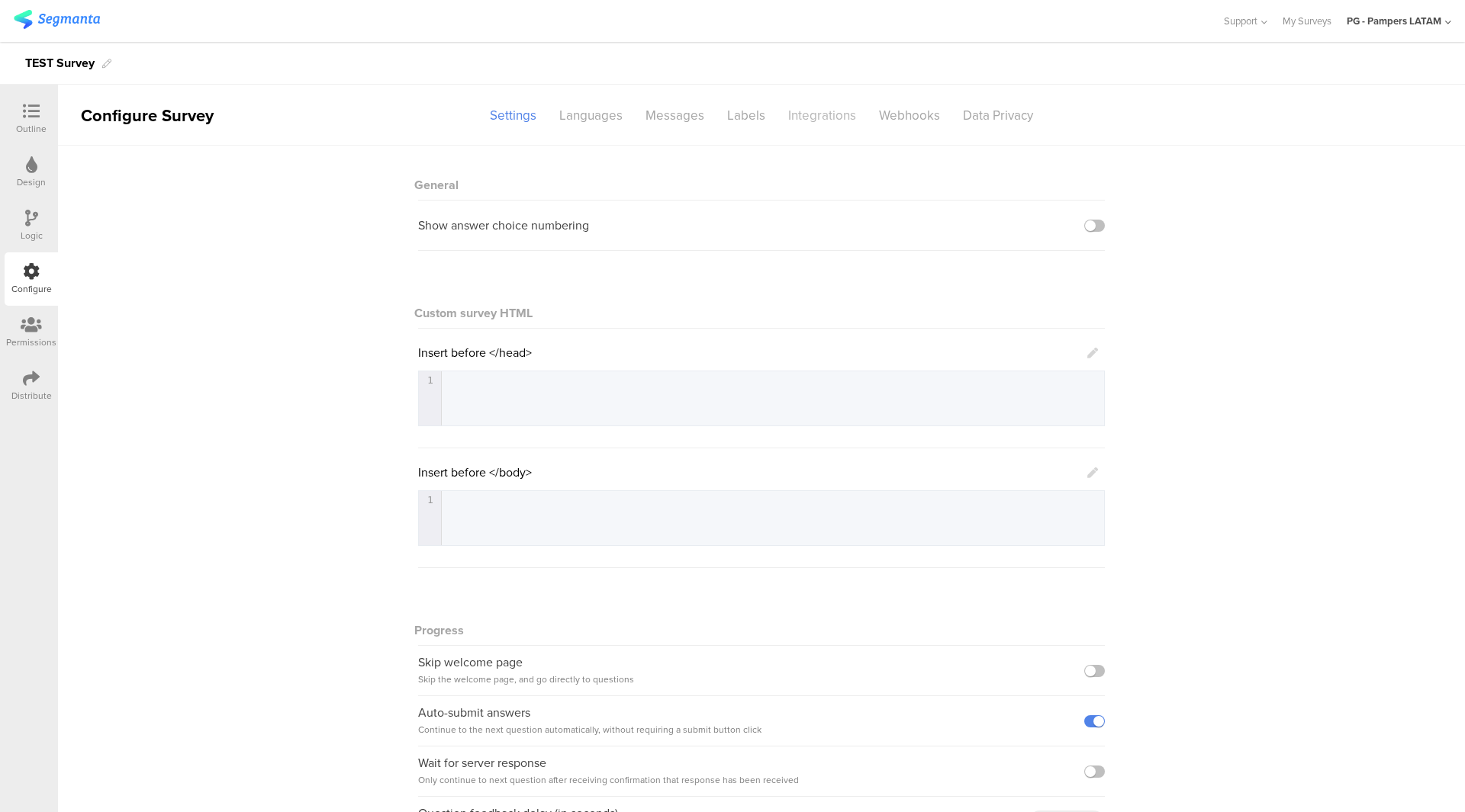
click at [827, 121] on div "Integrations" at bounding box center [821, 116] width 91 height 26
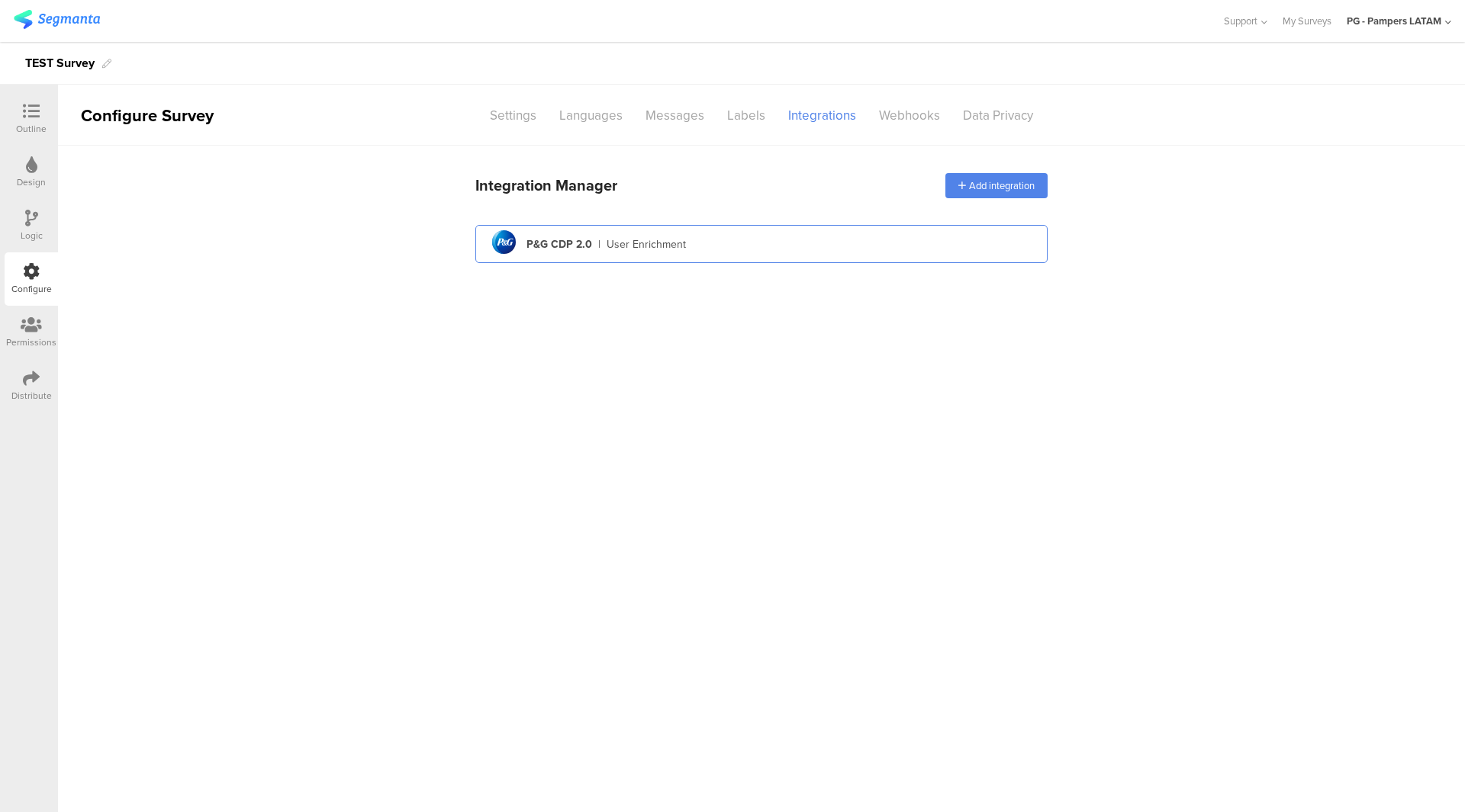
click at [782, 241] on div "pg logo P&G CDP 2.0 | User Enrichment" at bounding box center [761, 244] width 547 height 37
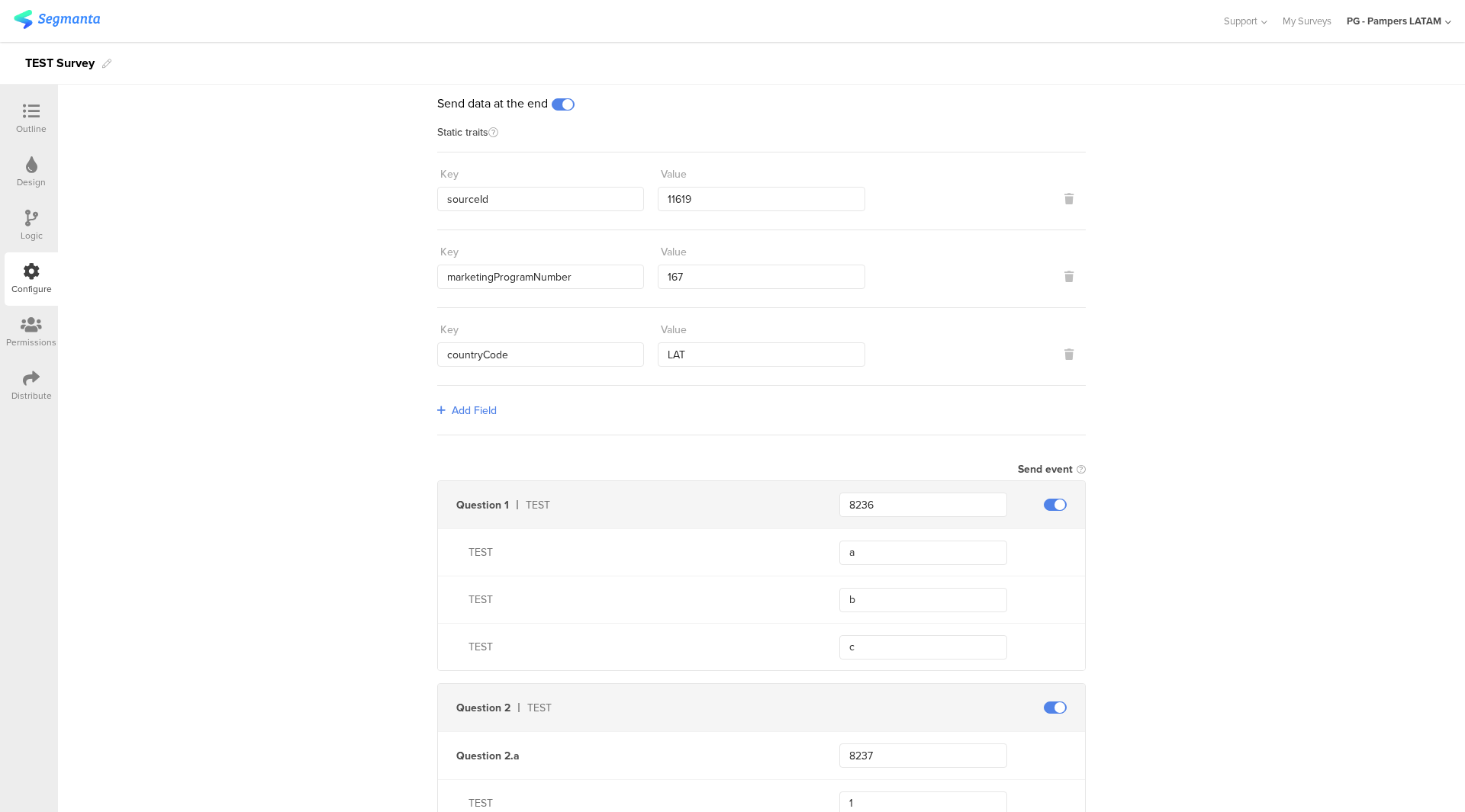
scroll to position [153, 0]
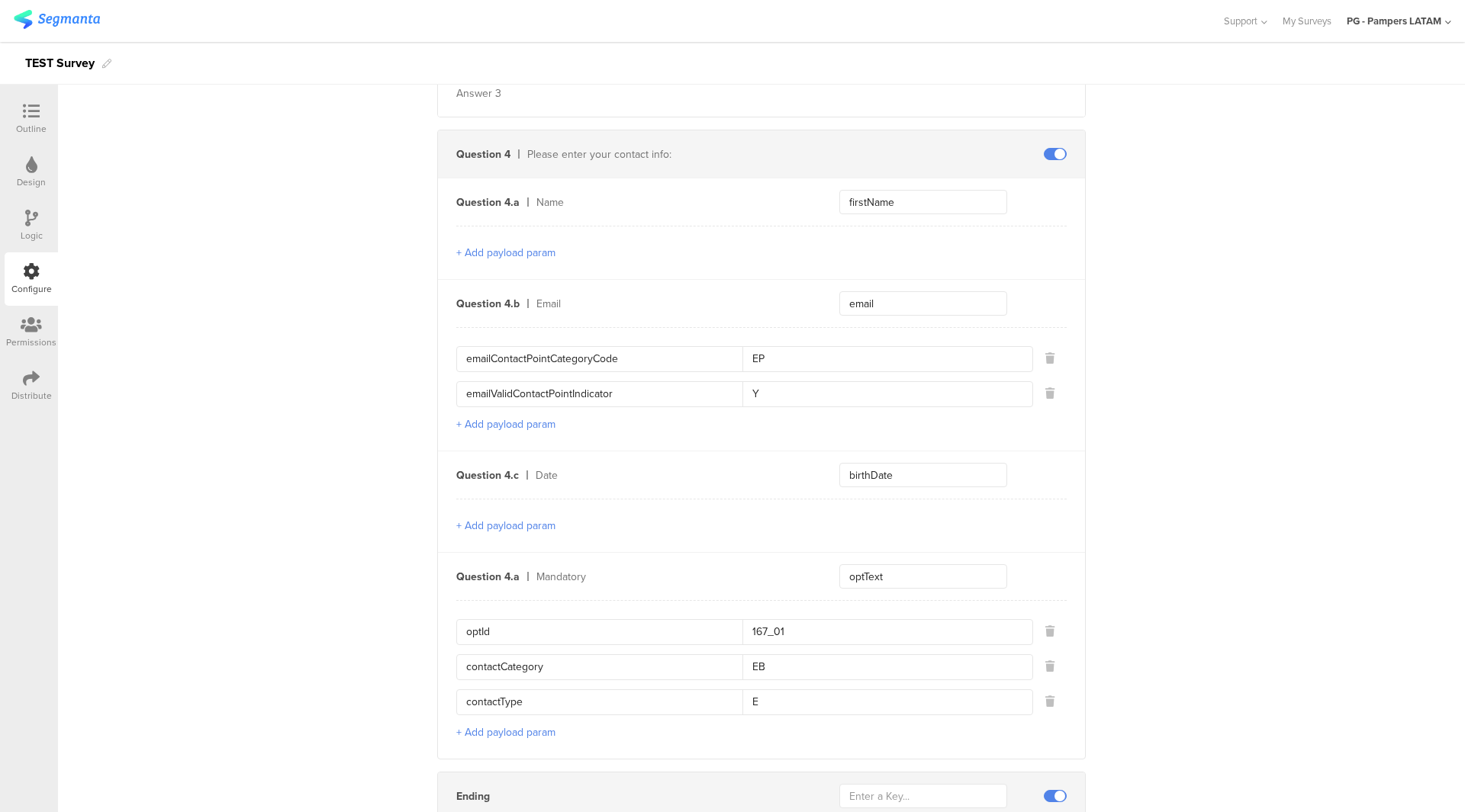
scroll to position [1220, 0]
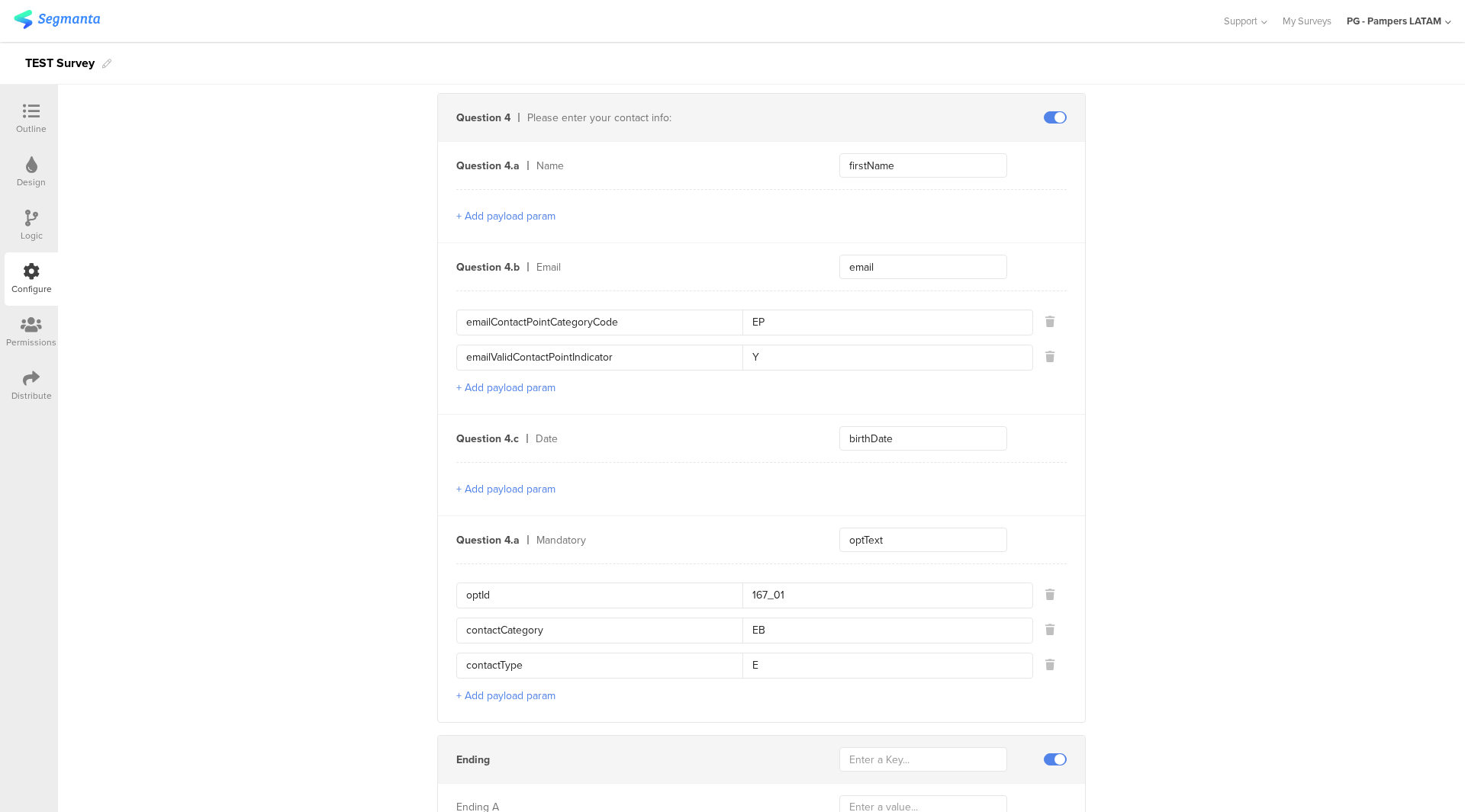
click at [789, 316] on input "EP" at bounding box center [882, 323] width 281 height 25
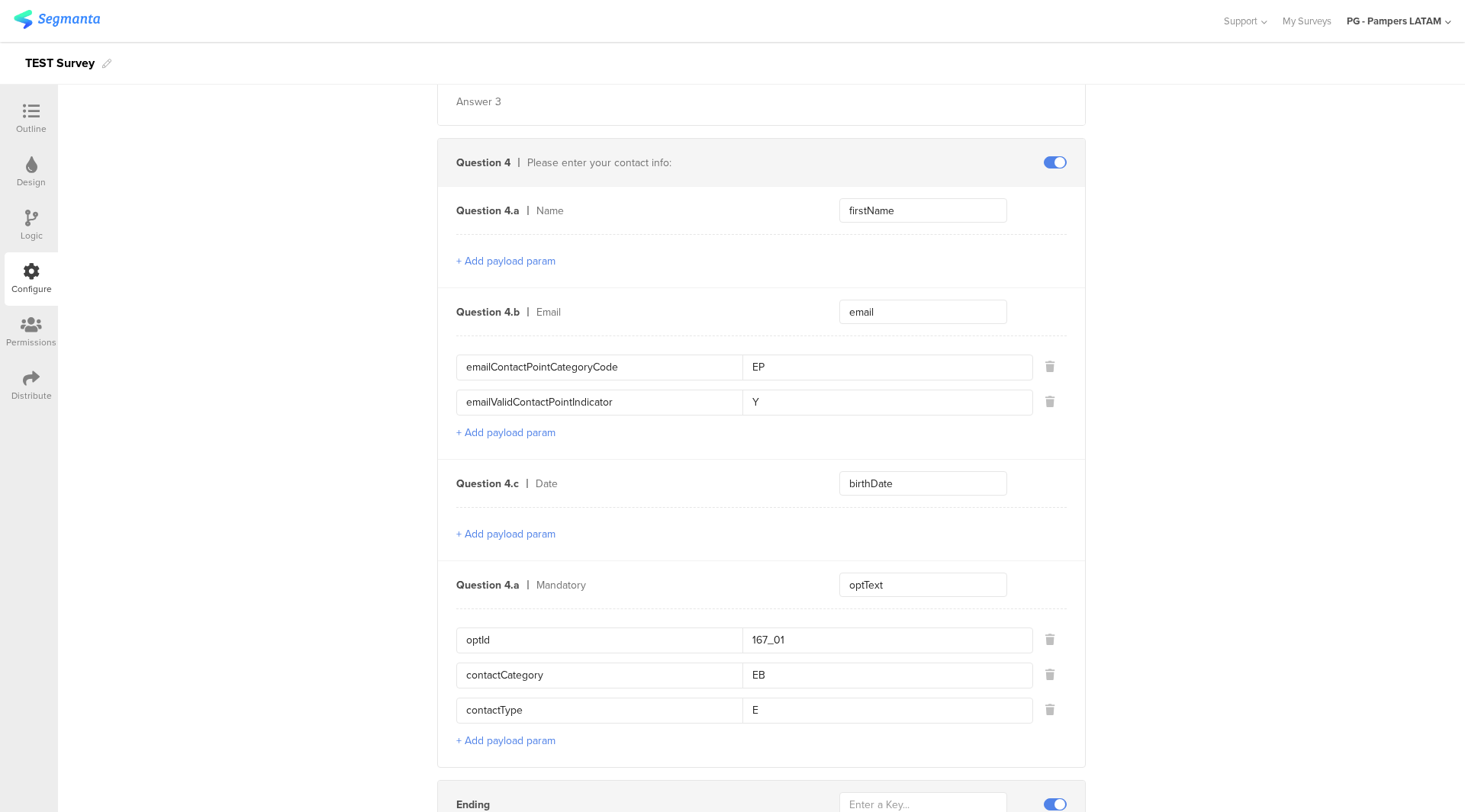
scroll to position [1131, 0]
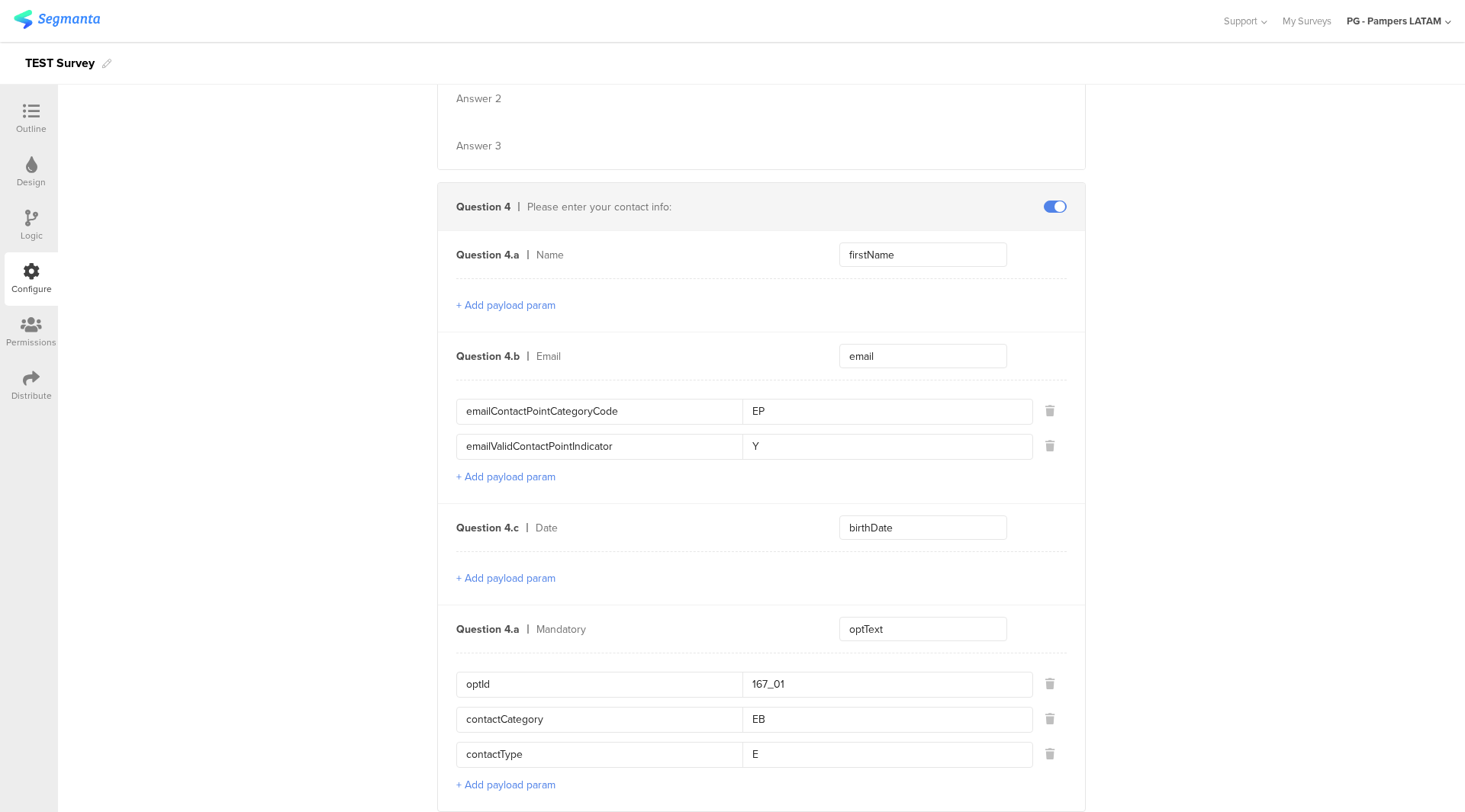
click at [646, 416] on input "emailContactPointCategoryCode" at bounding box center [604, 412] width 276 height 25
click at [776, 416] on input "EP" at bounding box center [882, 412] width 281 height 25
click at [582, 442] on input "emailValidContactPointIndicator" at bounding box center [604, 447] width 276 height 25
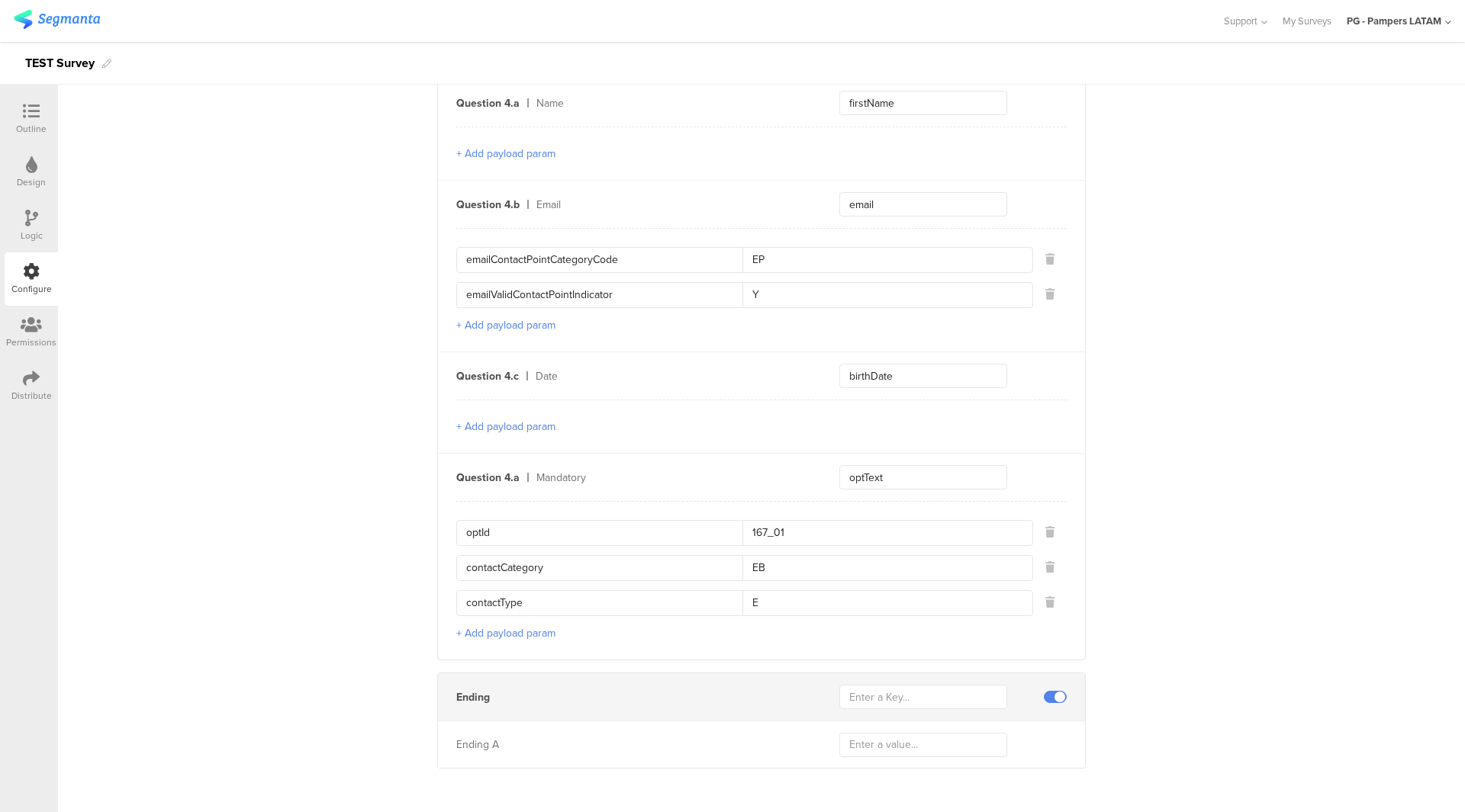
scroll to position [1283, 0]
click at [766, 557] on input "EB" at bounding box center [882, 568] width 281 height 25
click at [683, 562] on input "contactCategory" at bounding box center [604, 568] width 276 height 25
click at [609, 505] on div "optId 167_01 contactCategory EB contactType E + Add payload param" at bounding box center [761, 580] width 610 height 159
click at [609, 524] on input "optId" at bounding box center [604, 532] width 276 height 25
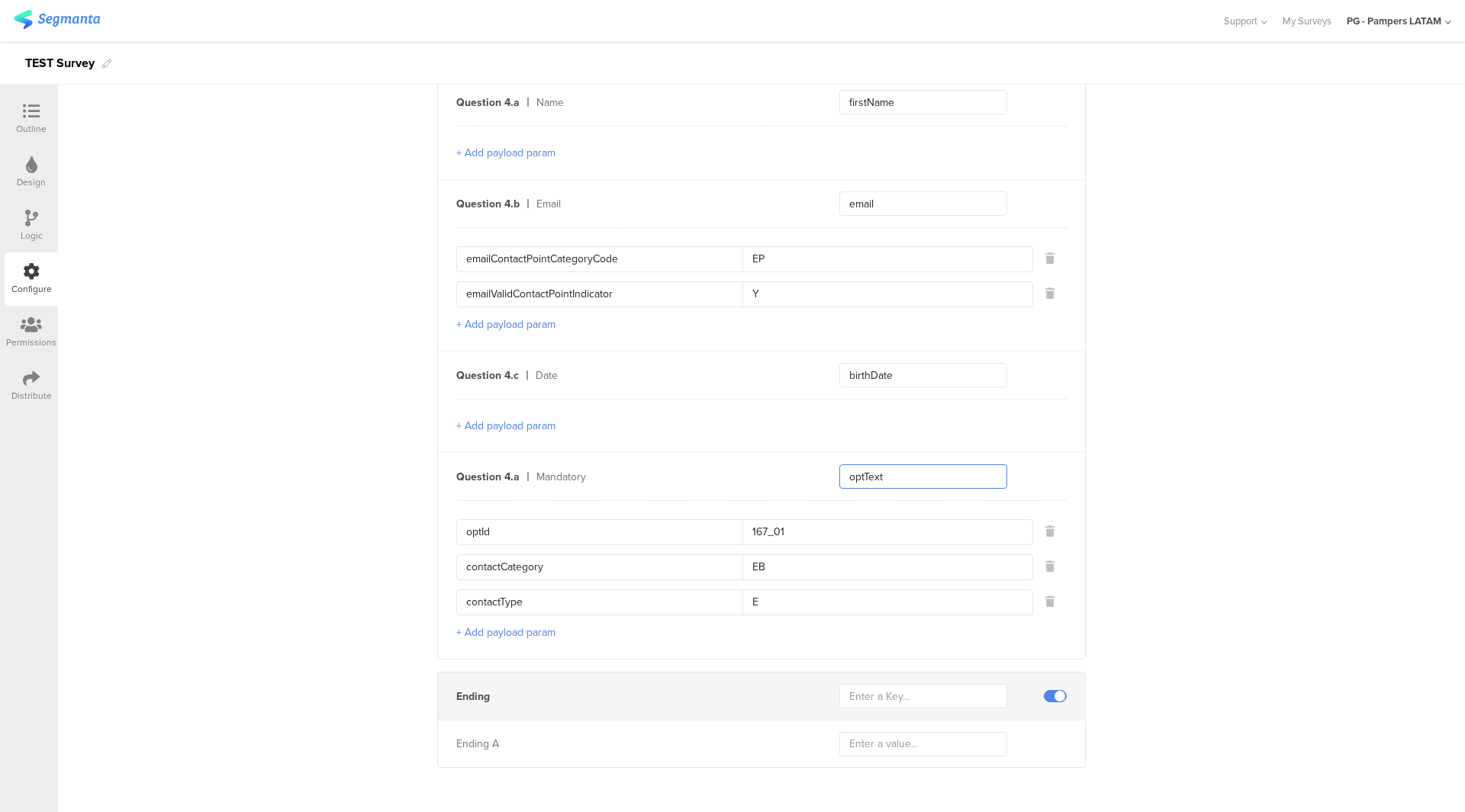
click at [872, 471] on input "optText" at bounding box center [923, 477] width 168 height 25
click at [652, 568] on input "contactCategory" at bounding box center [604, 568] width 276 height 25
click at [812, 562] on input "EB" at bounding box center [882, 568] width 281 height 25
click at [570, 590] on input "contactType" at bounding box center [604, 603] width 276 height 25
click at [767, 595] on input "E" at bounding box center [882, 603] width 281 height 25
